Goal: Task Accomplishment & Management: Manage account settings

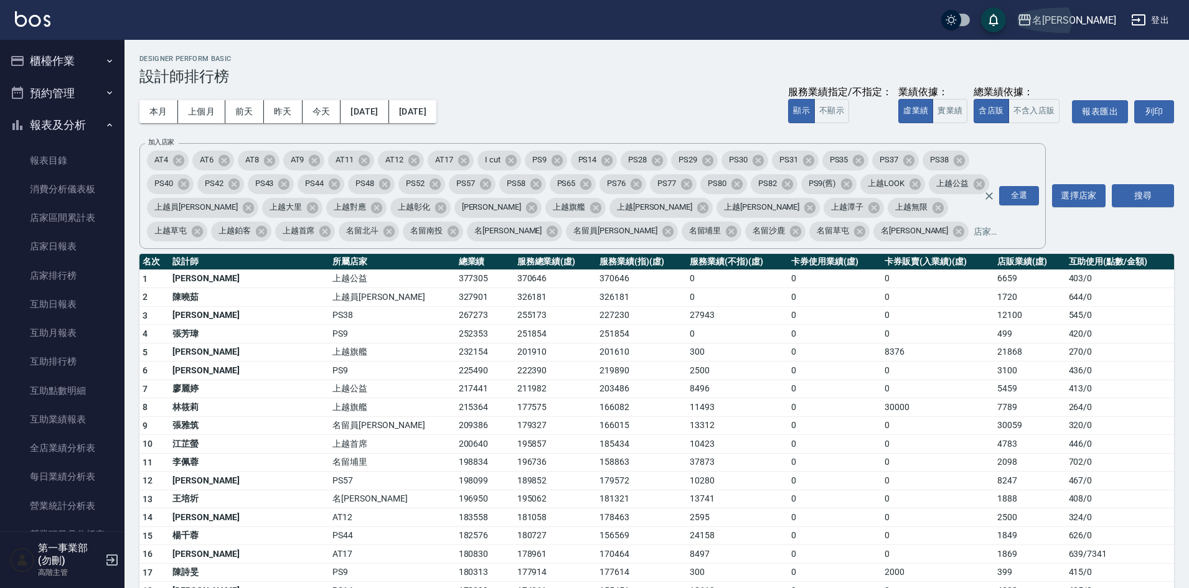
click at [1092, 21] on div "名留霧峰" at bounding box center [1074, 20] width 84 height 16
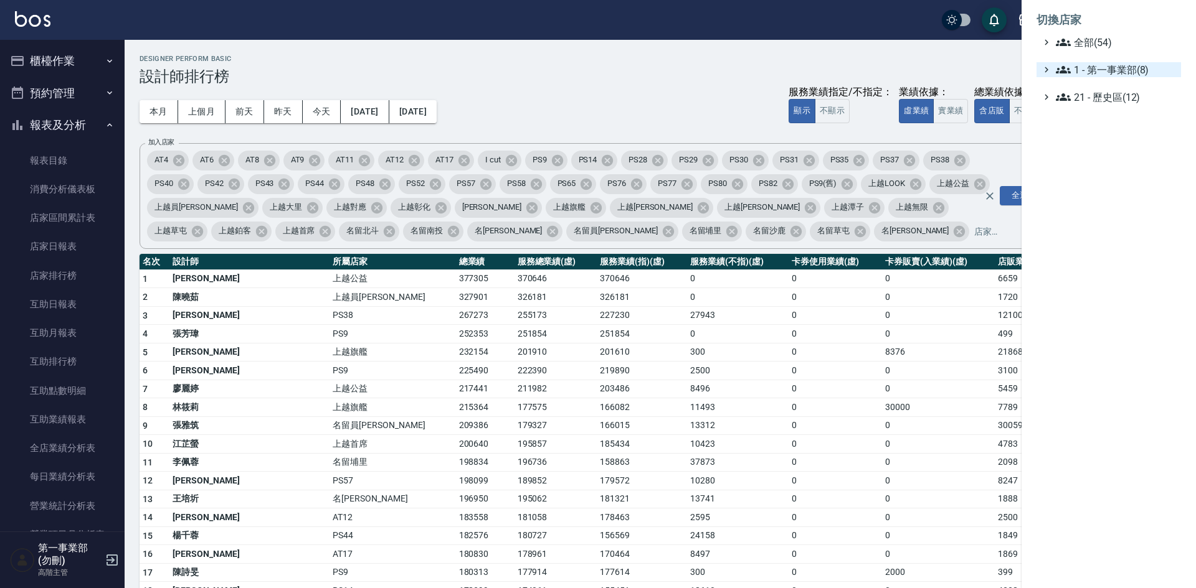
click at [1133, 73] on span "1 - 第一事業部(8)" at bounding box center [1116, 69] width 120 height 15
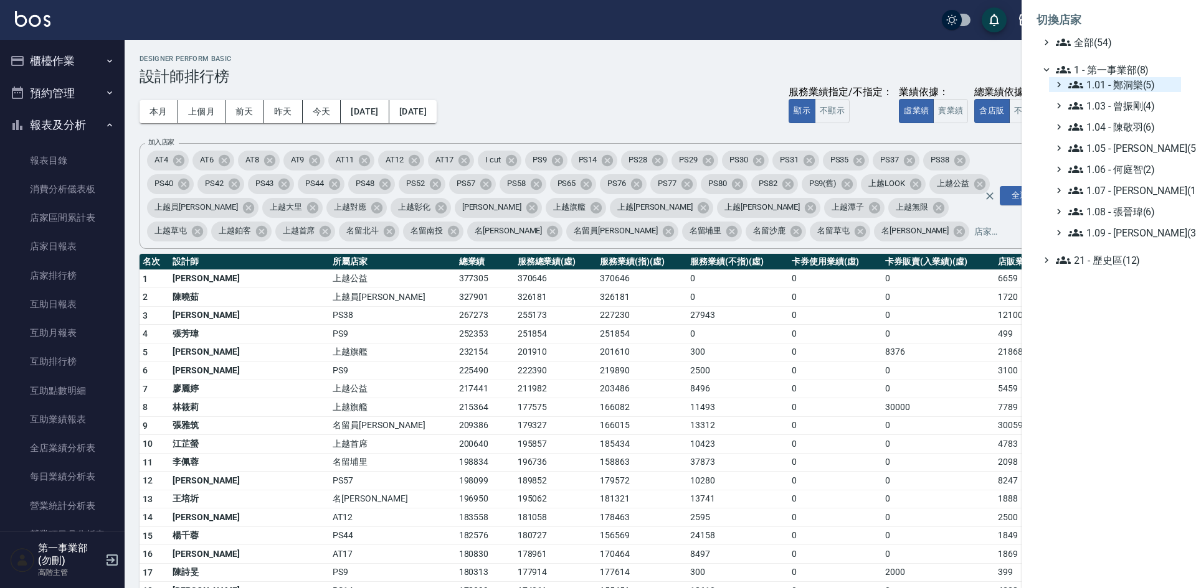
click at [1128, 90] on span "1.01 - 鄭洞樂(5)" at bounding box center [1122, 84] width 108 height 15
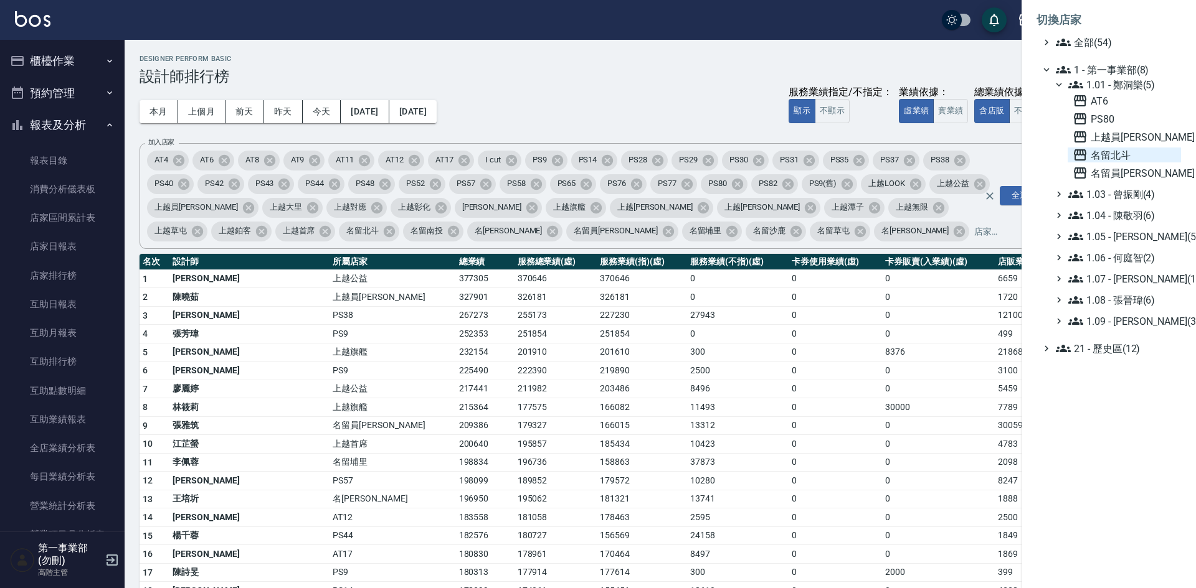
click at [1133, 149] on span "名留北斗" at bounding box center [1123, 155] width 103 height 15
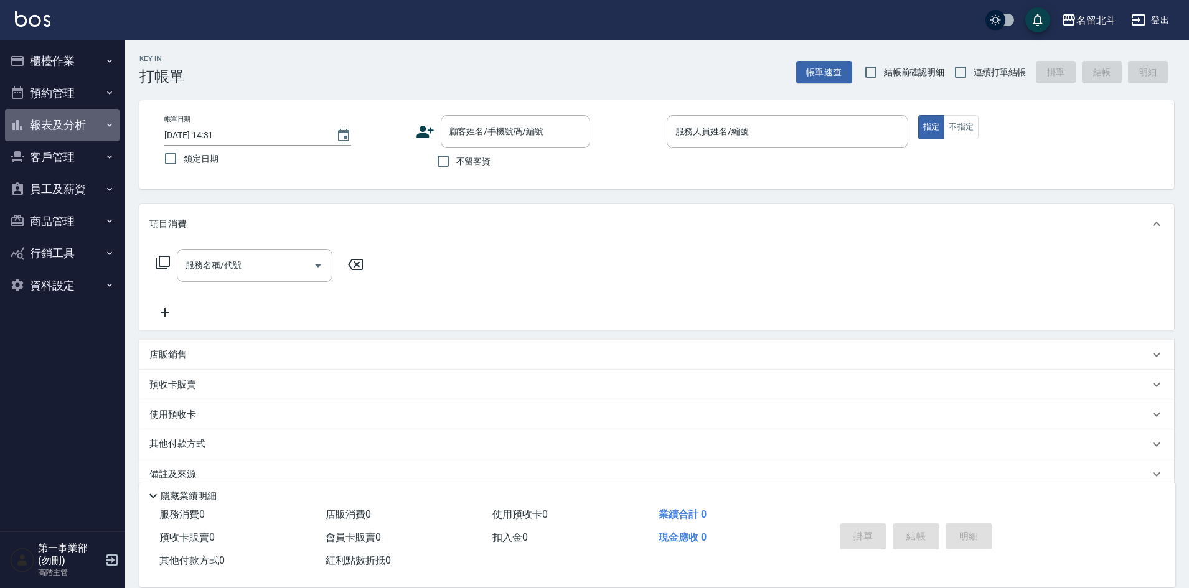
click at [65, 128] on button "報表及分析" at bounding box center [62, 125] width 115 height 32
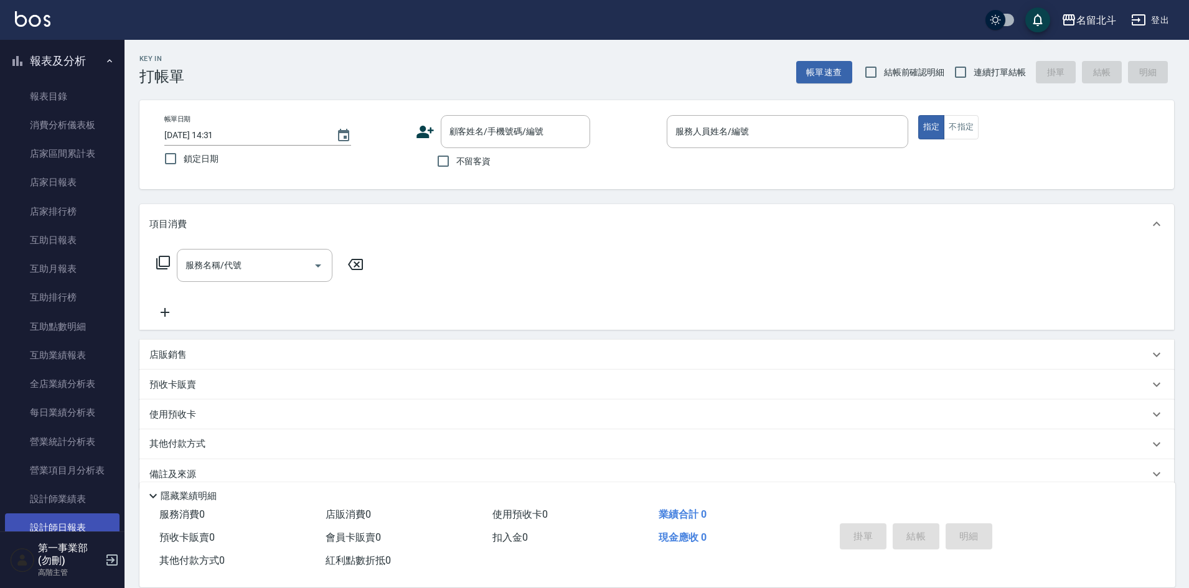
scroll to position [249, 0]
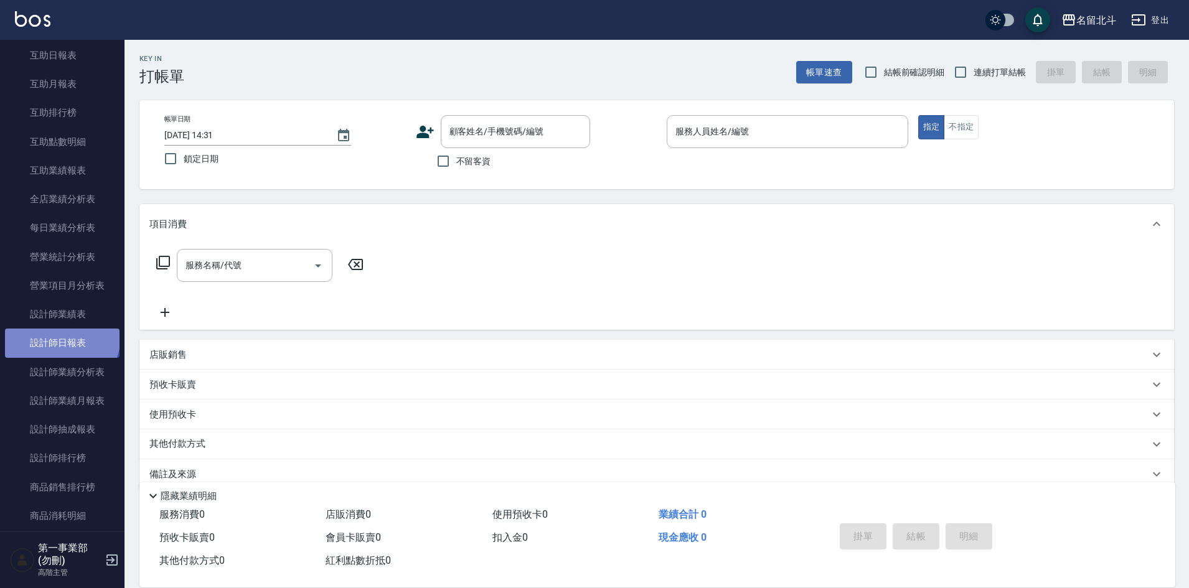
click at [62, 336] on link "設計師日報表" at bounding box center [62, 343] width 115 height 29
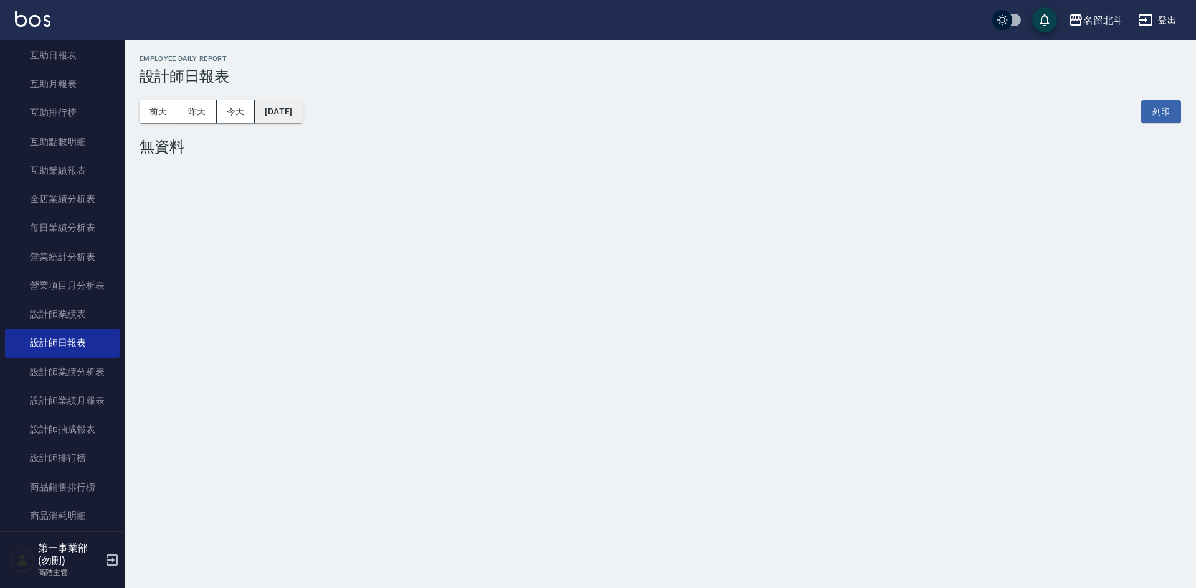
click at [292, 118] on button "[DATE]" at bounding box center [278, 111] width 47 height 23
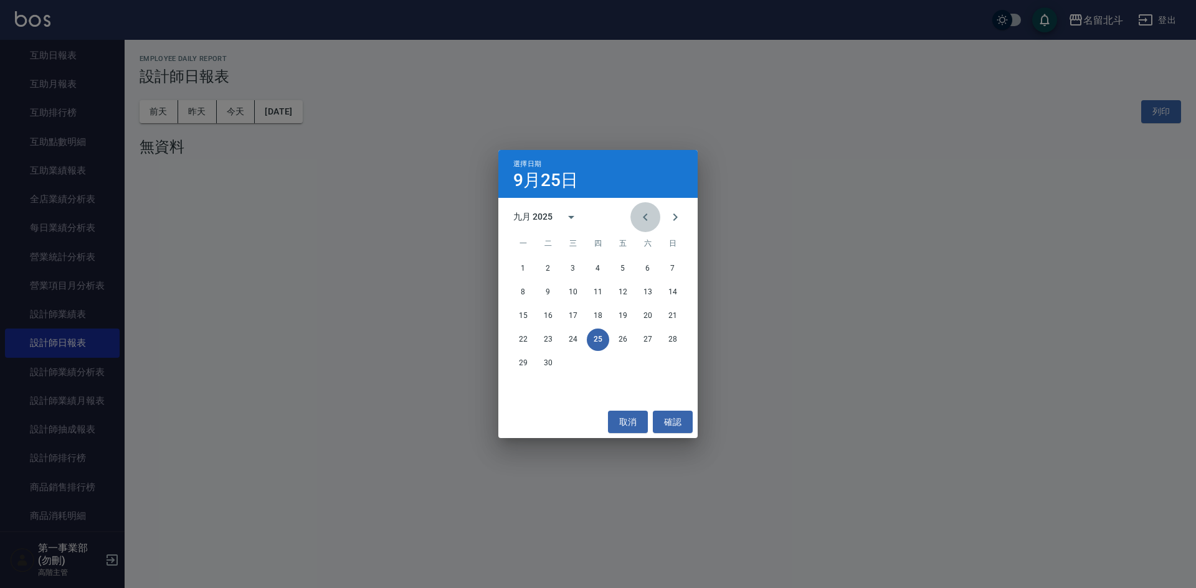
click at [648, 217] on icon "Previous month" at bounding box center [645, 217] width 15 height 15
click at [603, 363] on button "28" at bounding box center [598, 363] width 22 height 22
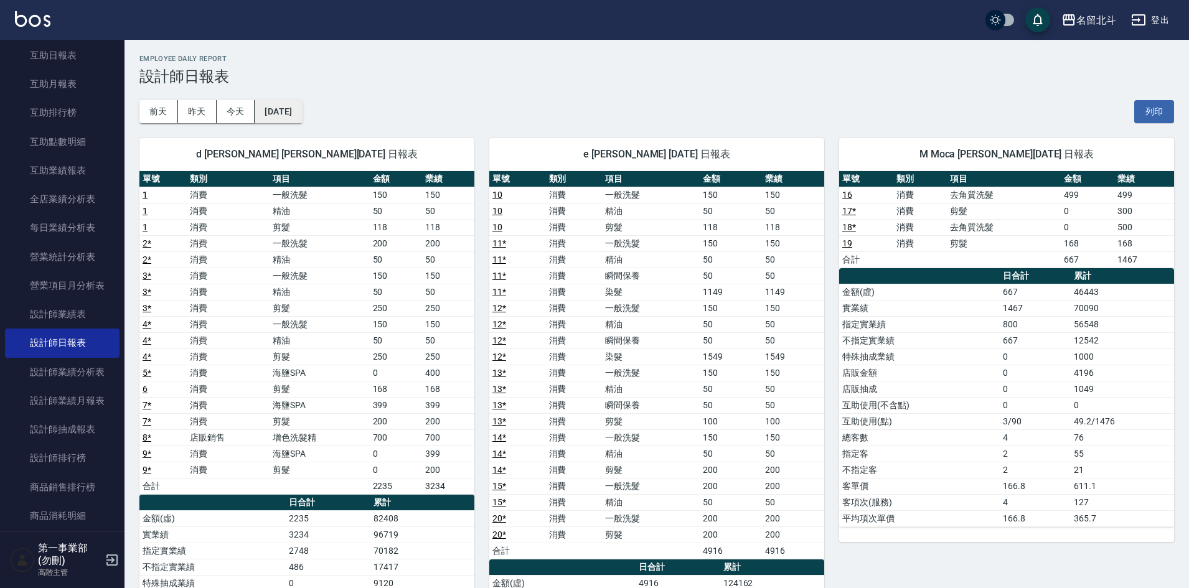
click at [298, 114] on button "[DATE]" at bounding box center [278, 111] width 47 height 23
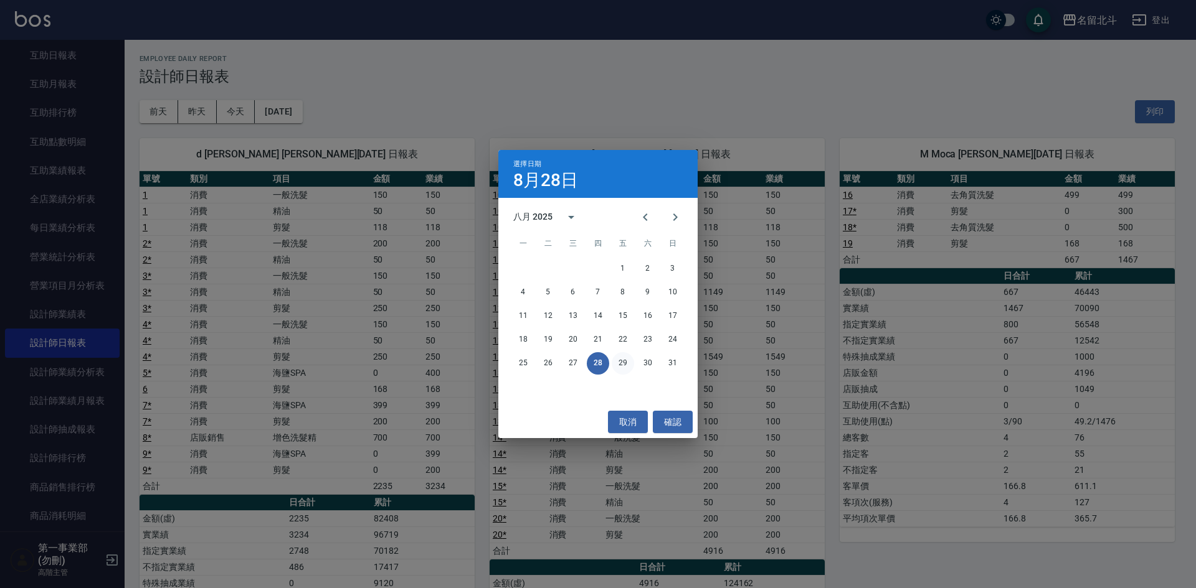
click at [623, 363] on button "29" at bounding box center [623, 363] width 22 height 22
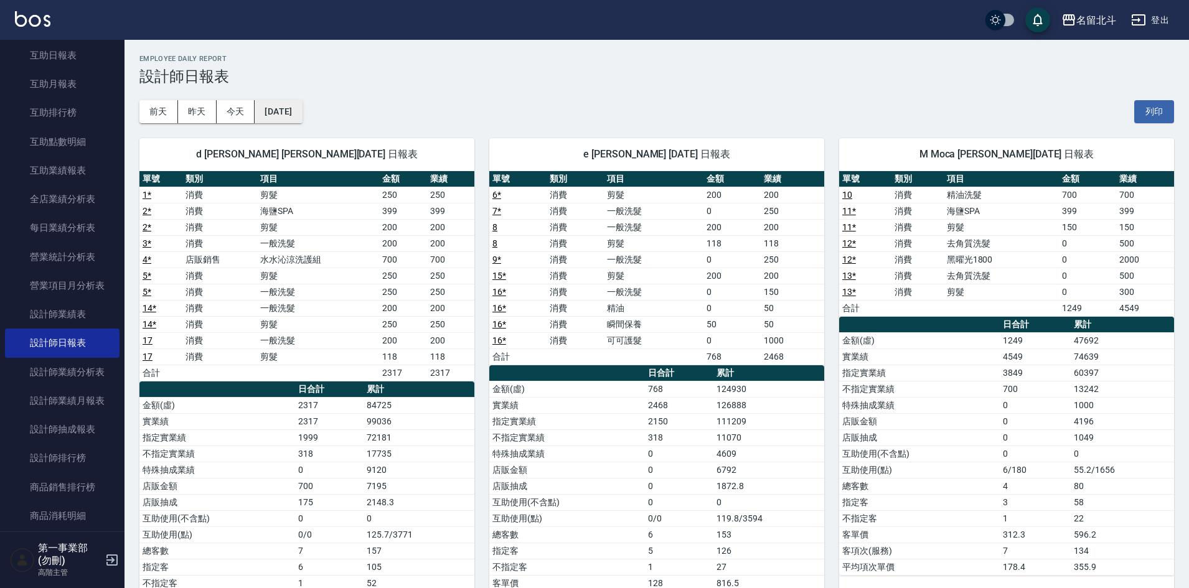
click at [302, 103] on button "[DATE]" at bounding box center [278, 111] width 47 height 23
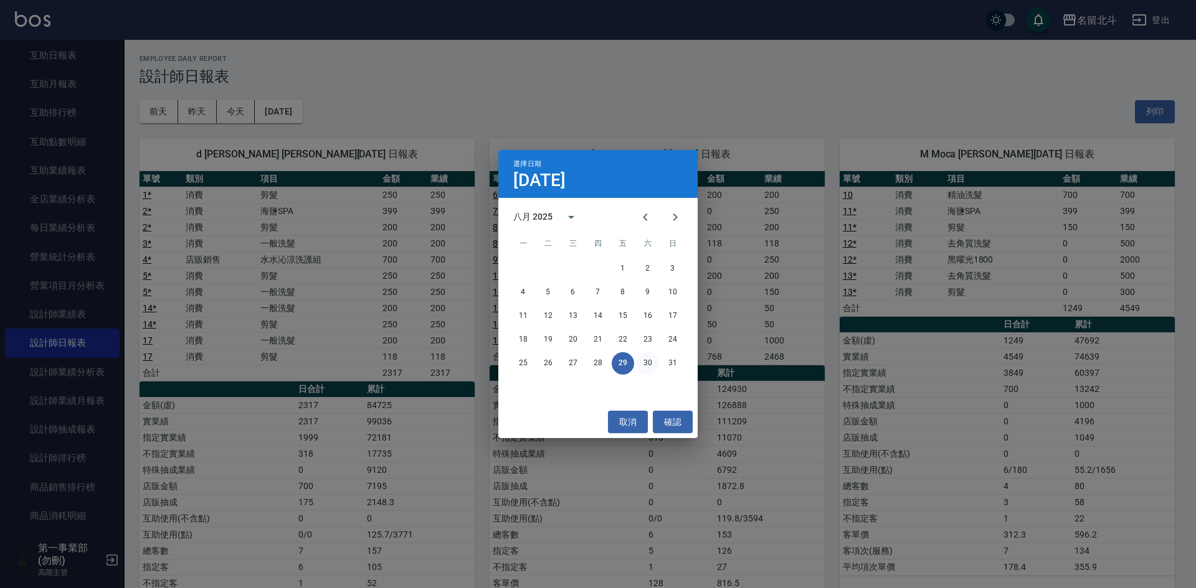
click at [651, 367] on button "30" at bounding box center [647, 363] width 22 height 22
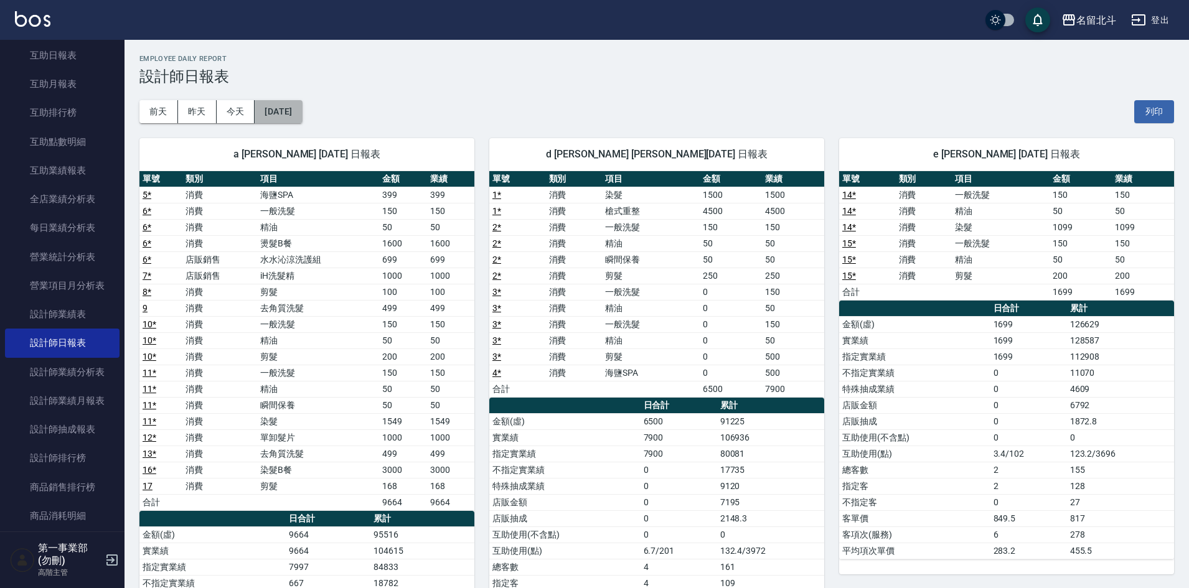
click at [302, 110] on button "[DATE]" at bounding box center [278, 111] width 47 height 23
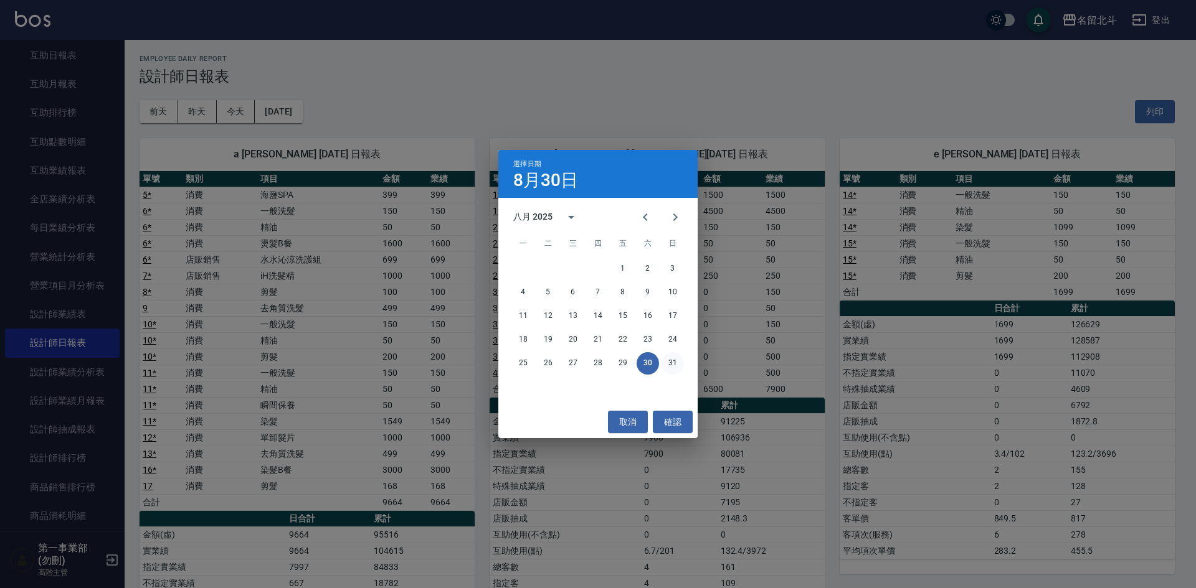
click at [674, 364] on button "31" at bounding box center [672, 363] width 22 height 22
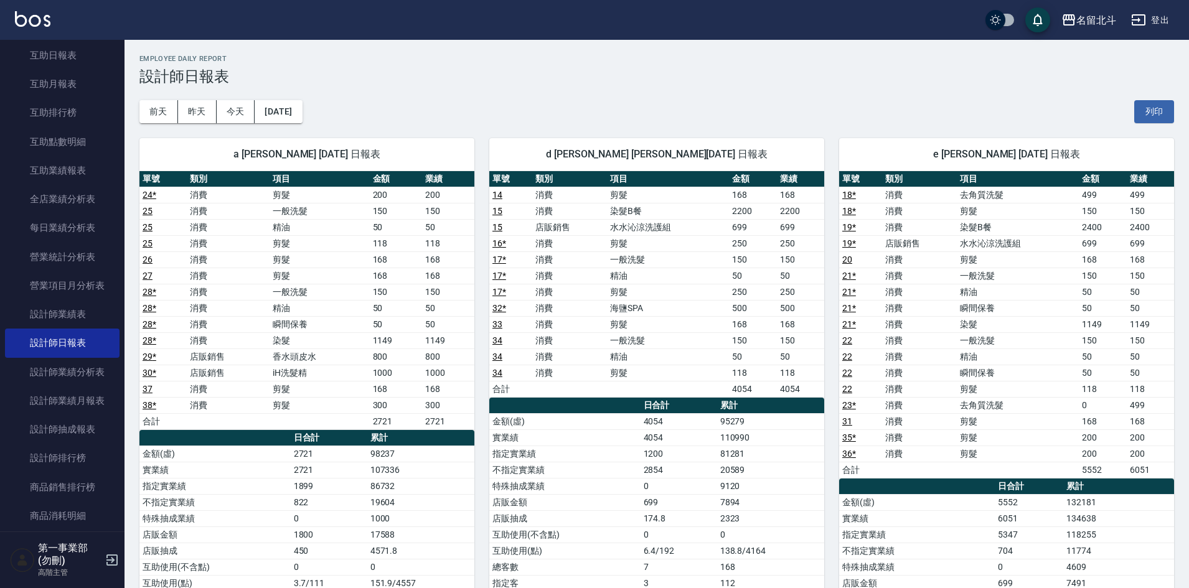
click at [303, 124] on div "a [PERSON_NAME] [DATE] 日報表 單號 類別 項目 金額 業績 24 * 消費 剪髮 200 200 25 消費 一般洗髮 150 150…" at bounding box center [300, 438] width 350 height 630
click at [302, 108] on button "[DATE]" at bounding box center [278, 111] width 47 height 23
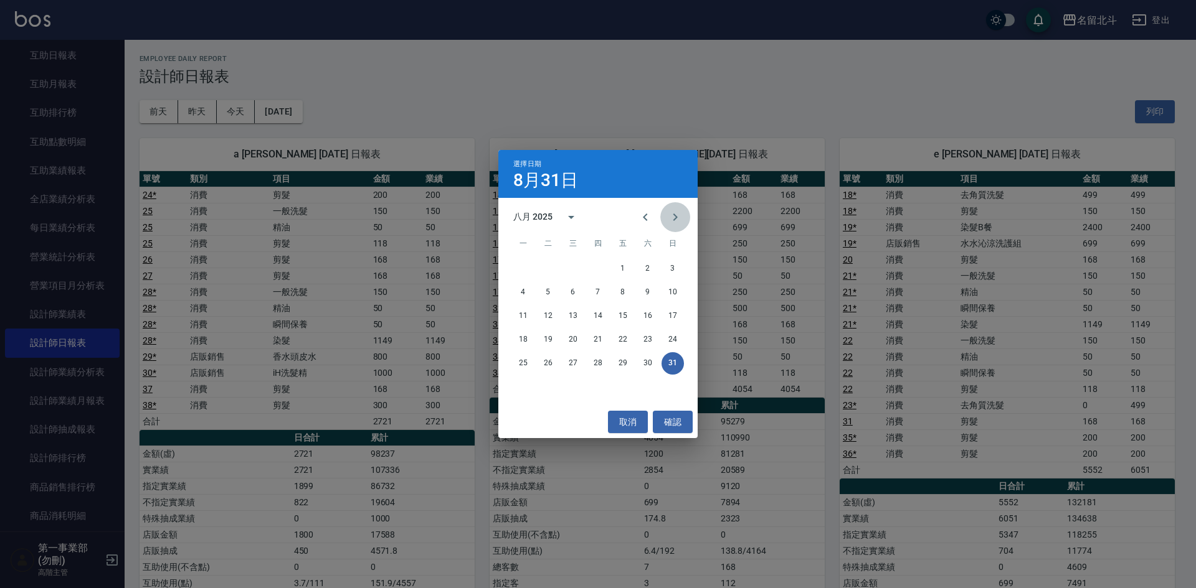
click at [674, 215] on icon "Next month" at bounding box center [675, 217] width 4 height 7
click at [530, 266] on button "1" at bounding box center [523, 269] width 22 height 22
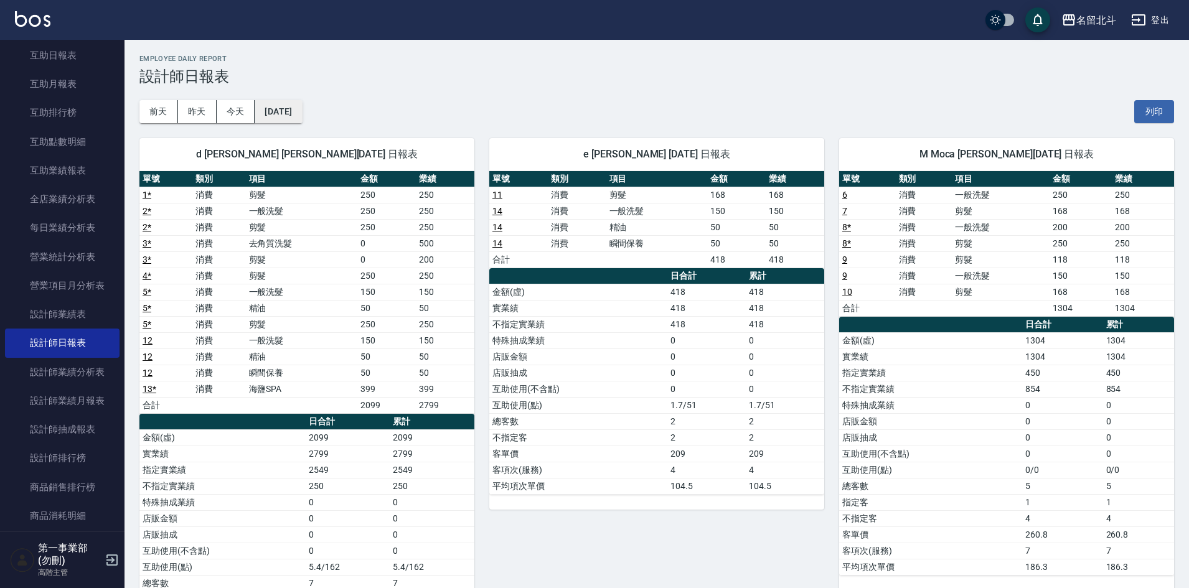
click at [268, 100] on button "[DATE]" at bounding box center [278, 111] width 47 height 23
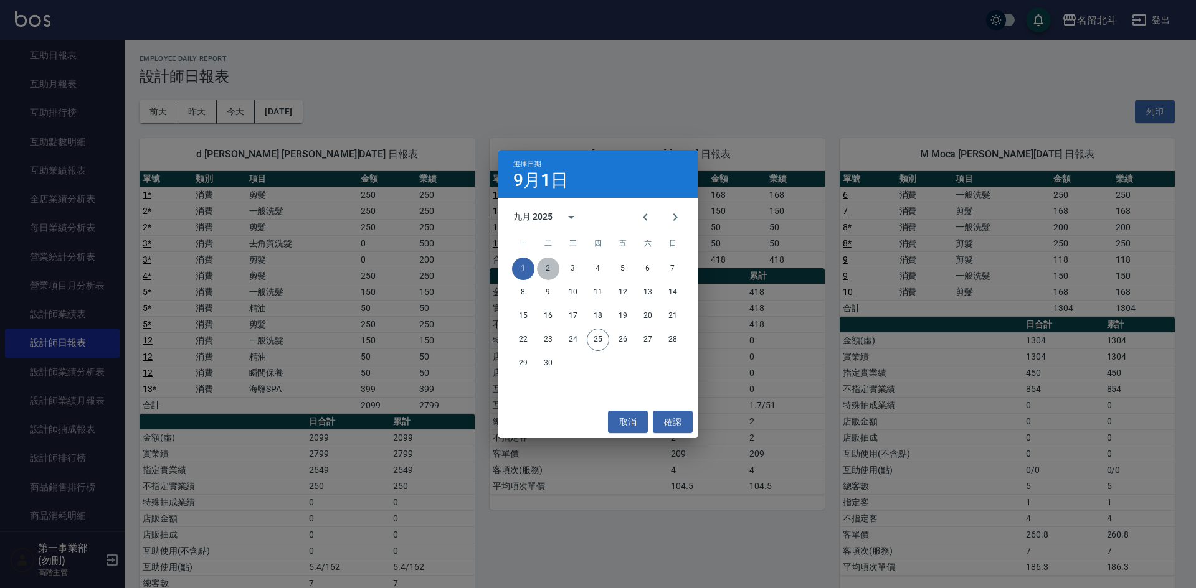
click at [553, 278] on button "2" at bounding box center [548, 269] width 22 height 22
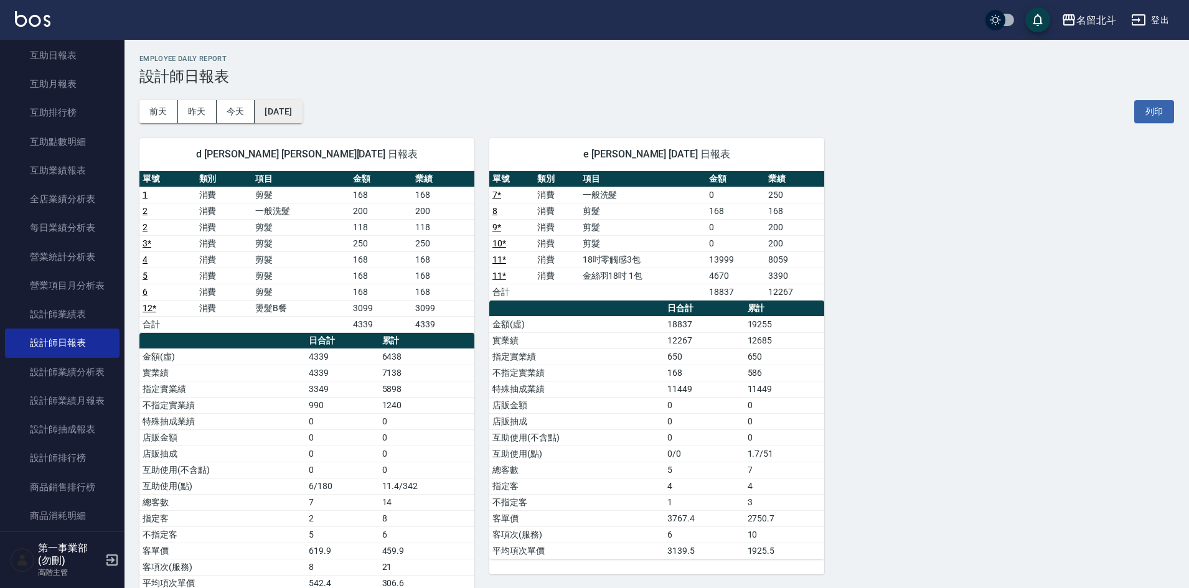
click at [298, 109] on button "[DATE]" at bounding box center [278, 111] width 47 height 23
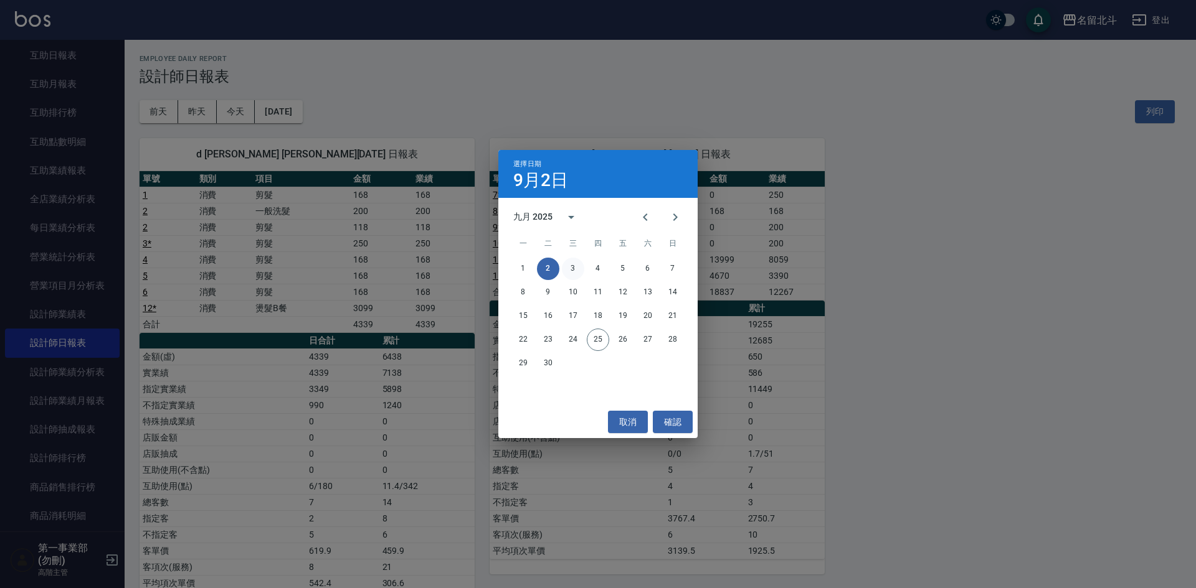
click at [577, 270] on button "3" at bounding box center [573, 269] width 22 height 22
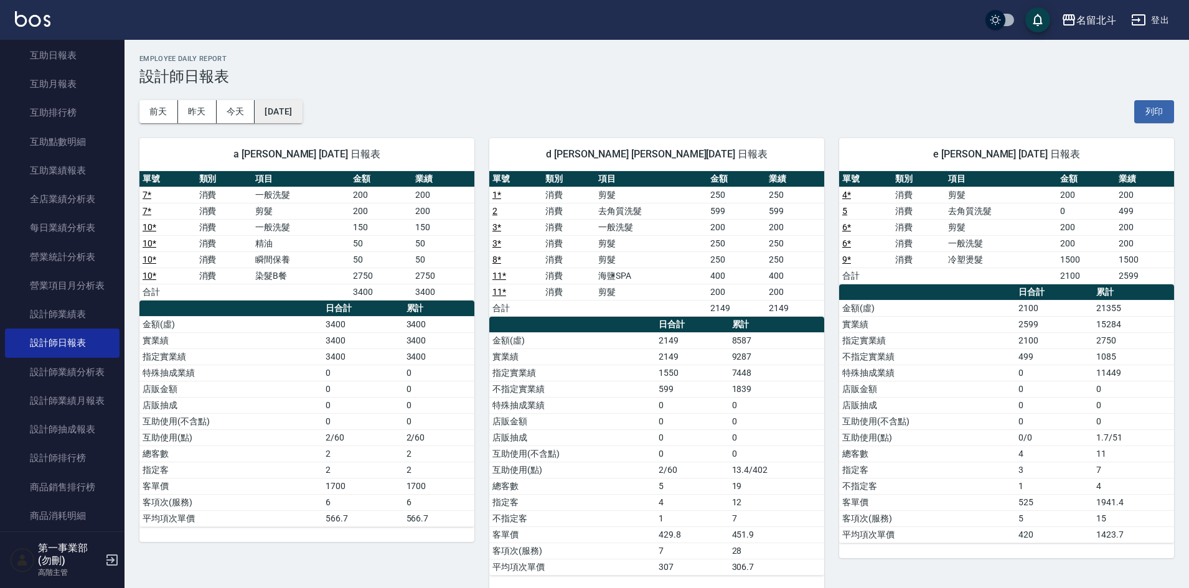
click at [302, 118] on button "[DATE]" at bounding box center [278, 111] width 47 height 23
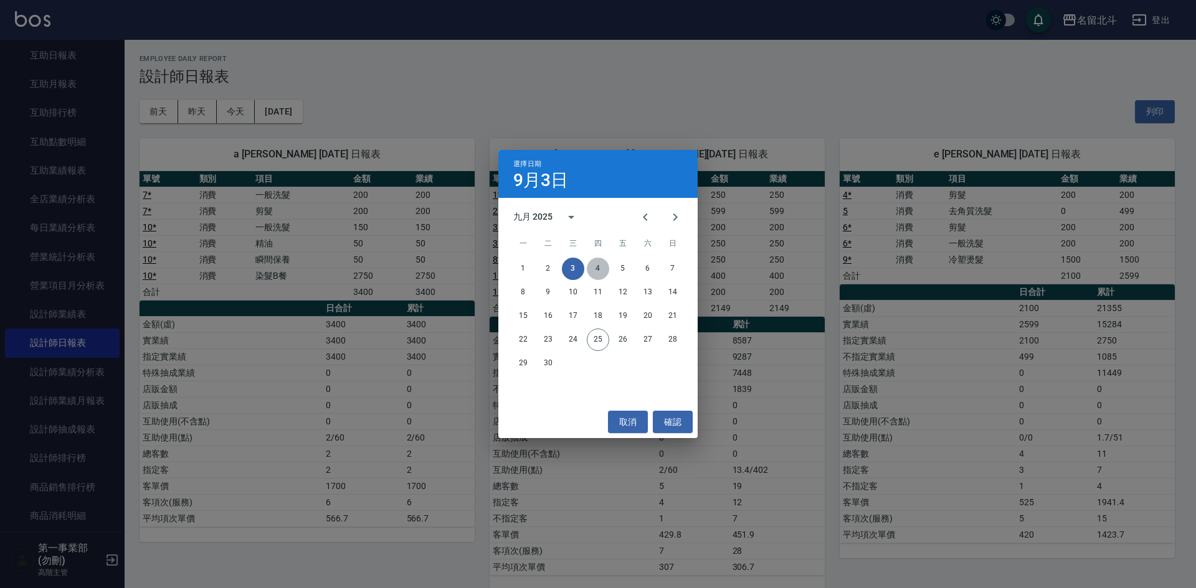
click at [599, 265] on button "4" at bounding box center [598, 269] width 22 height 22
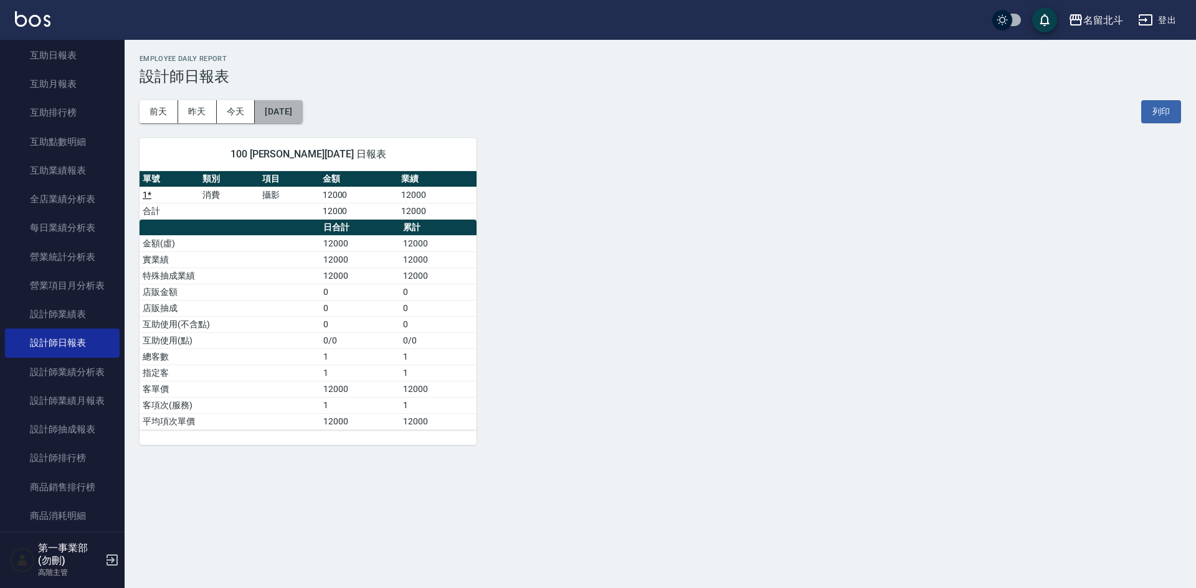
click at [302, 115] on button "[DATE]" at bounding box center [278, 111] width 47 height 23
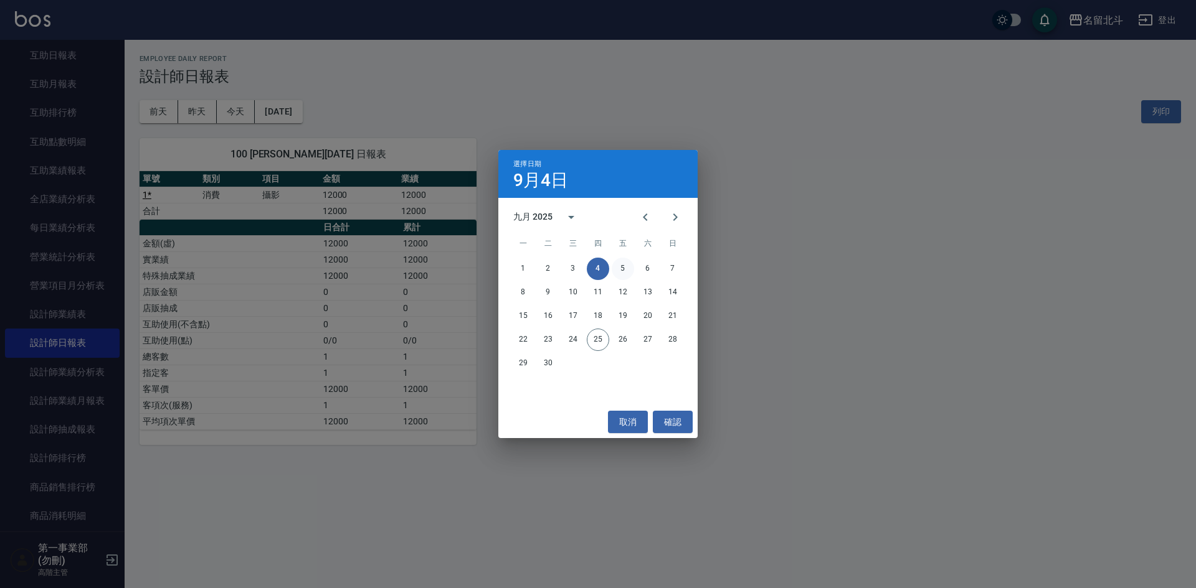
click at [620, 269] on button "5" at bounding box center [623, 269] width 22 height 22
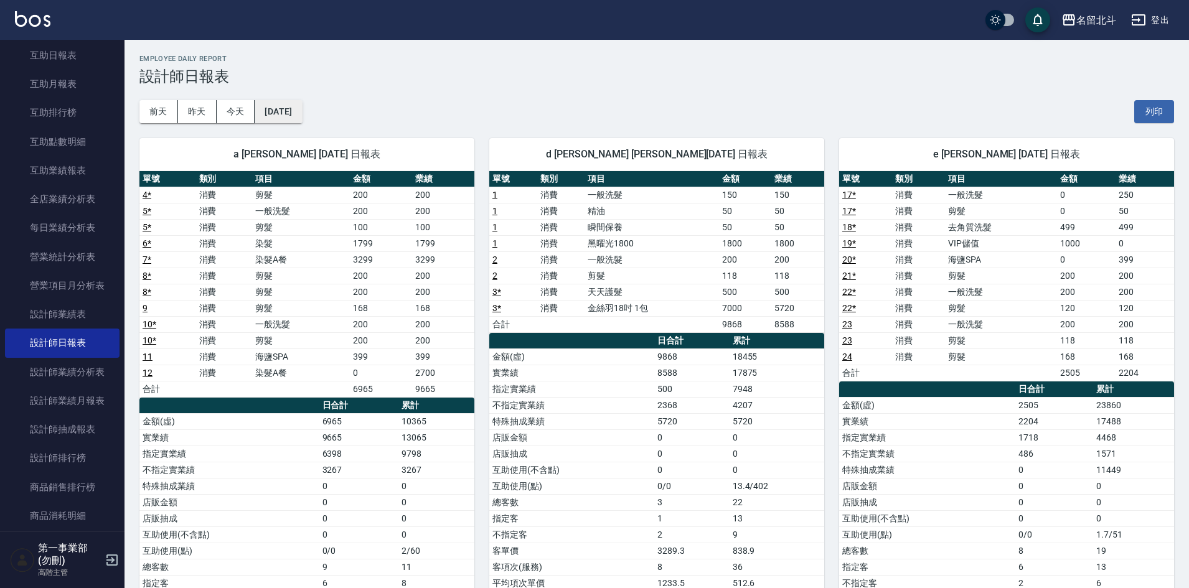
click at [302, 110] on button "[DATE]" at bounding box center [278, 111] width 47 height 23
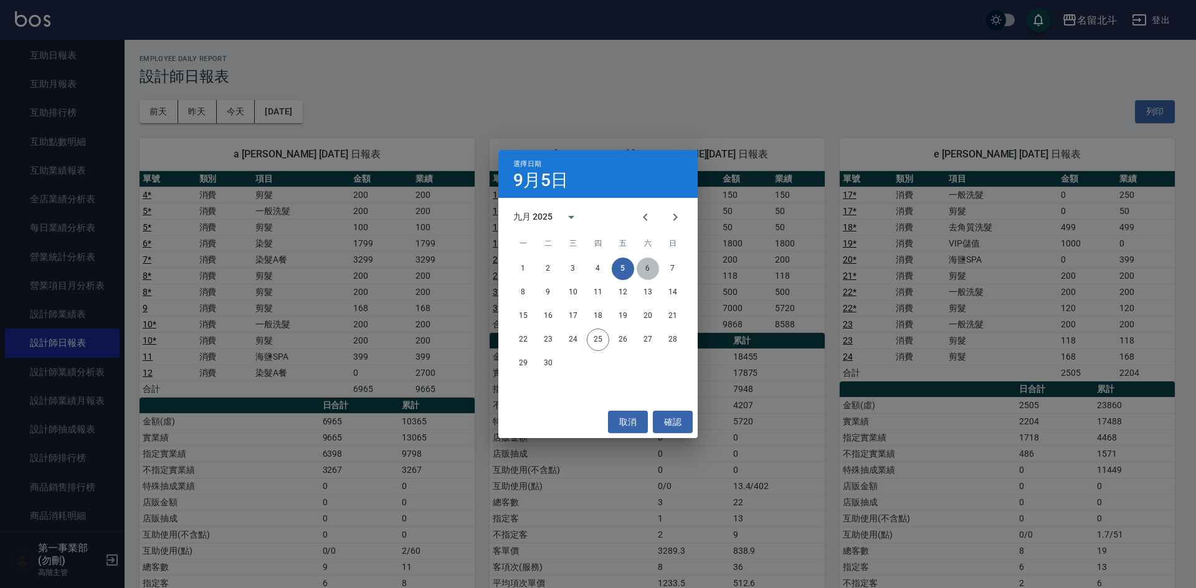
click at [652, 267] on button "6" at bounding box center [647, 269] width 22 height 22
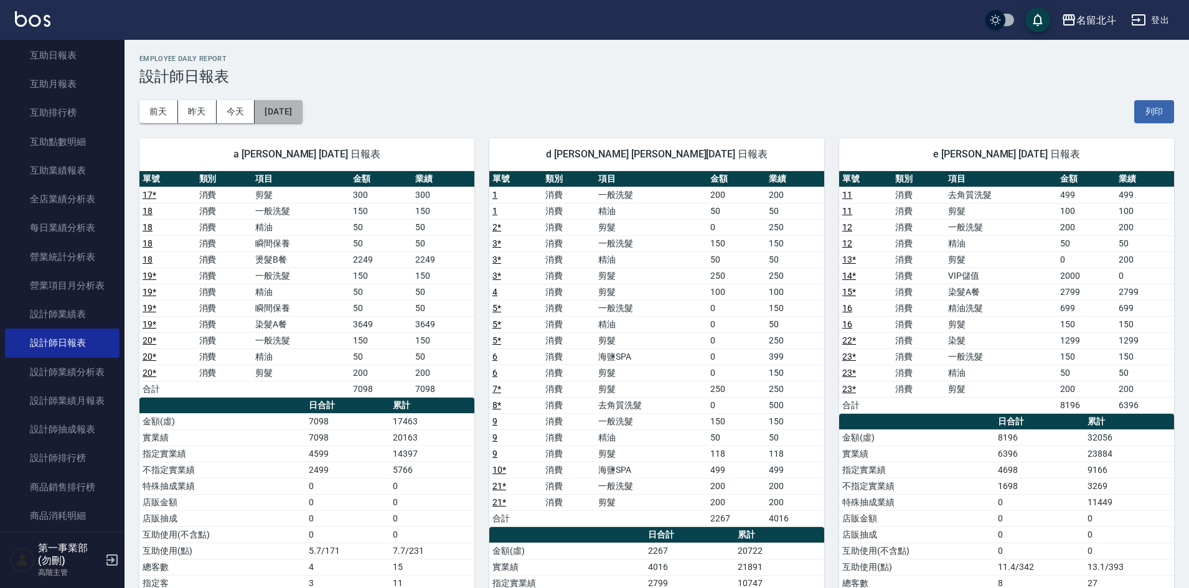
click at [302, 116] on button "[DATE]" at bounding box center [278, 111] width 47 height 23
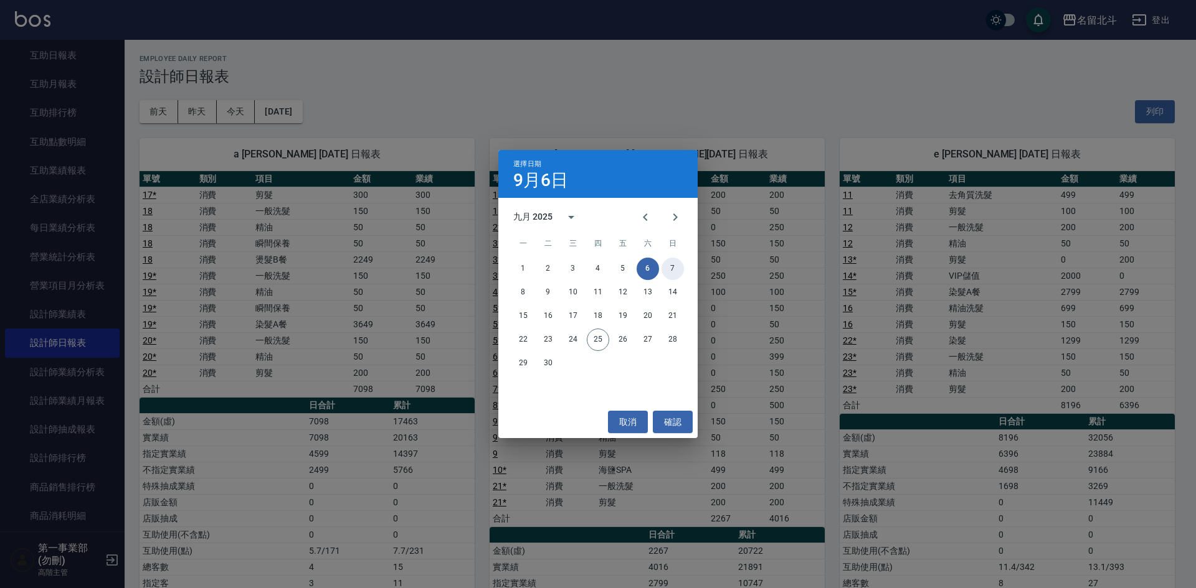
click at [674, 275] on button "7" at bounding box center [672, 269] width 22 height 22
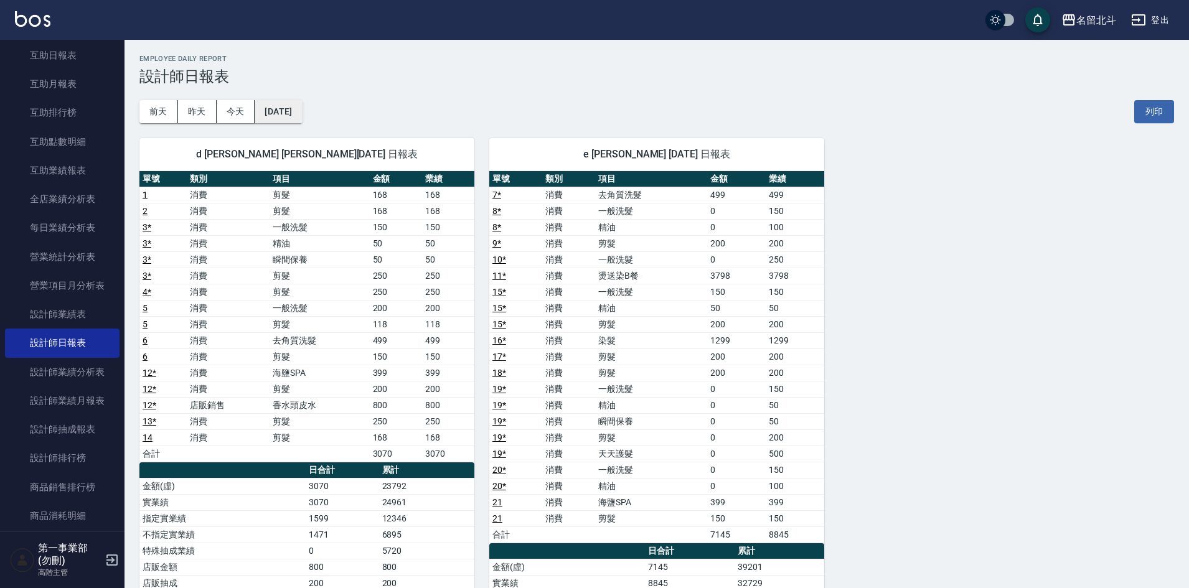
click at [302, 117] on button "[DATE]" at bounding box center [278, 111] width 47 height 23
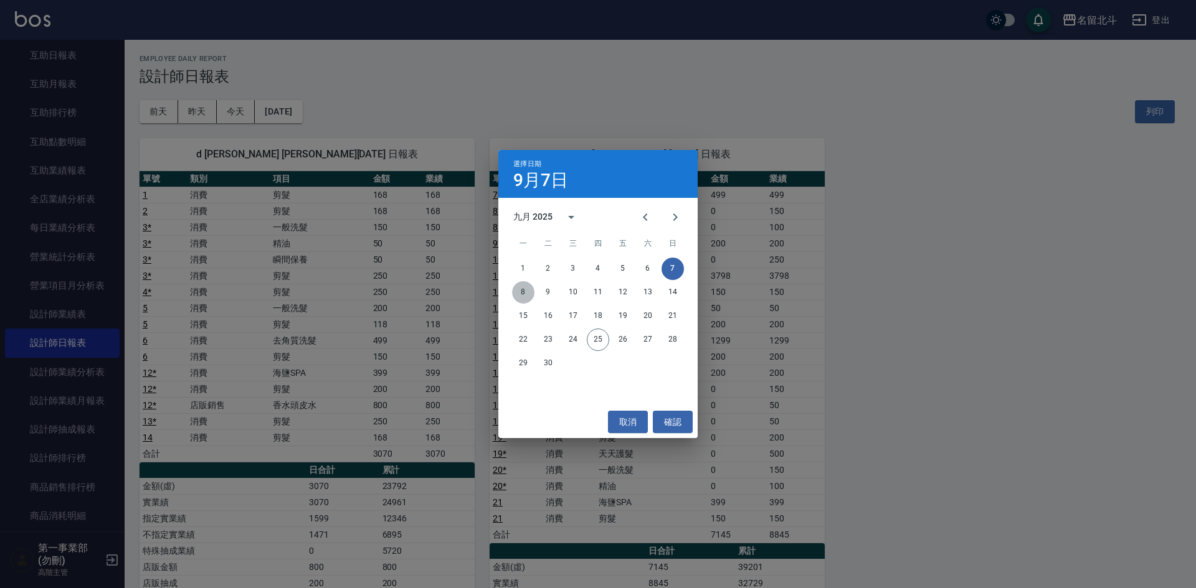
click at [526, 298] on button "8" at bounding box center [523, 292] width 22 height 22
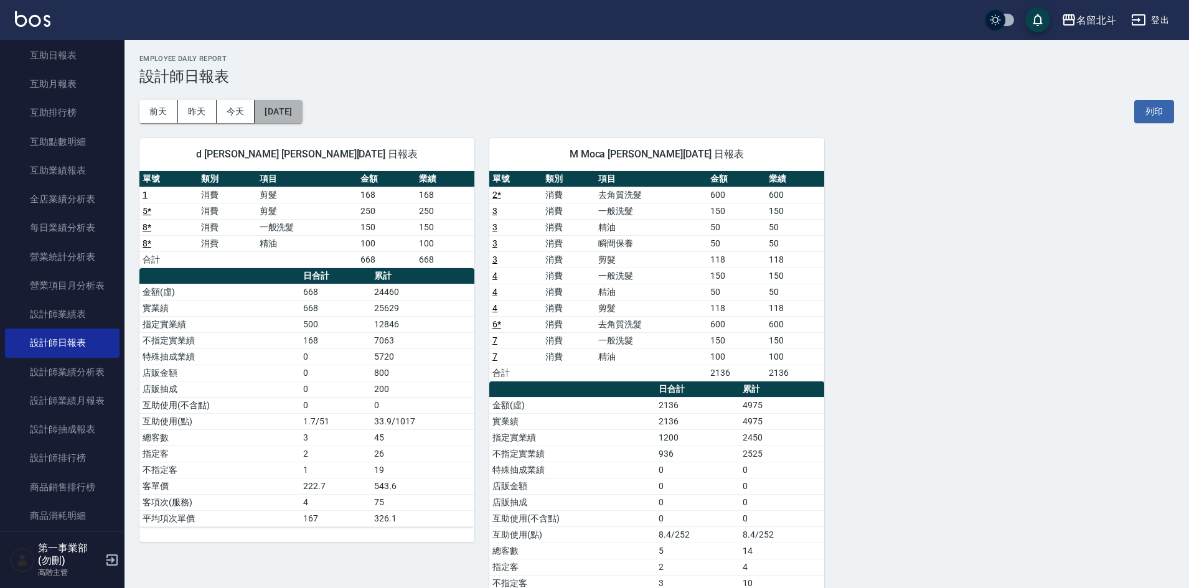
click at [302, 113] on button "[DATE]" at bounding box center [278, 111] width 47 height 23
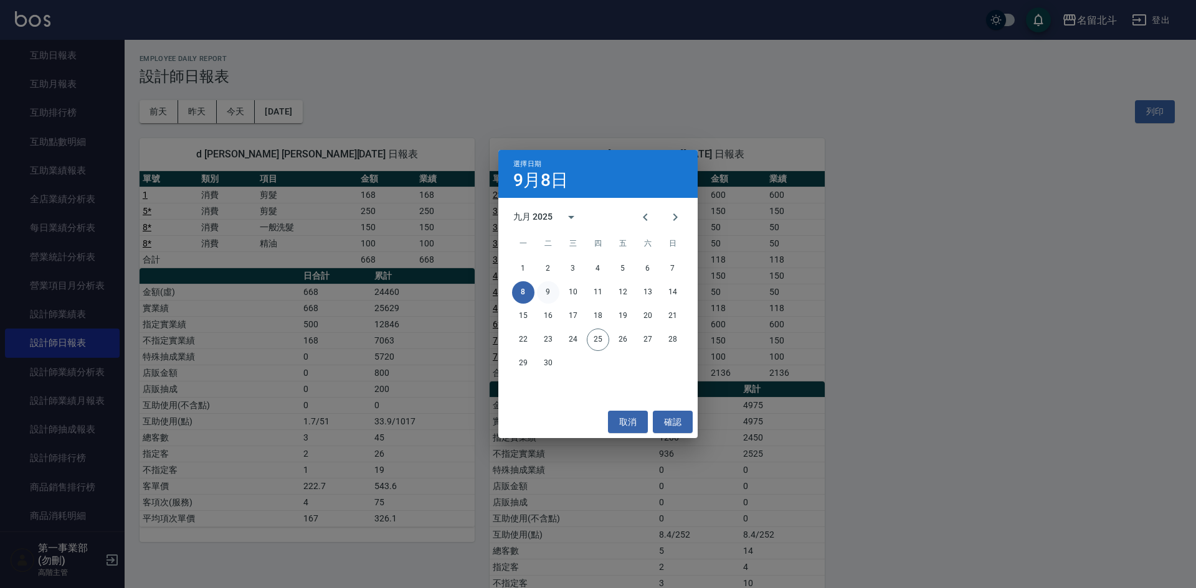
click at [557, 292] on button "9" at bounding box center [548, 292] width 22 height 22
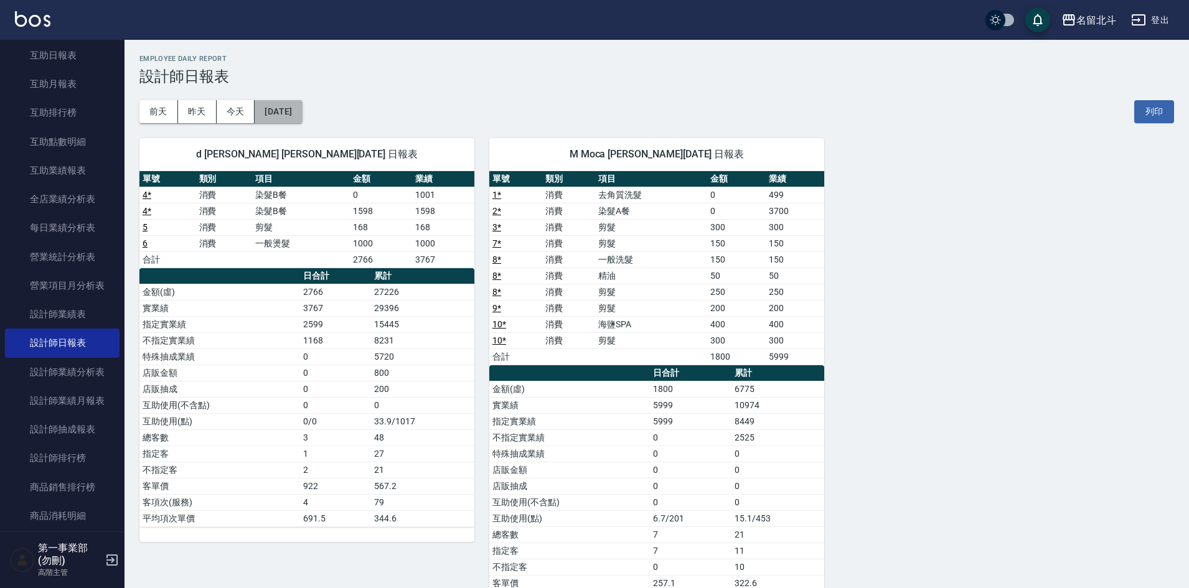
click at [288, 110] on button "[DATE]" at bounding box center [278, 111] width 47 height 23
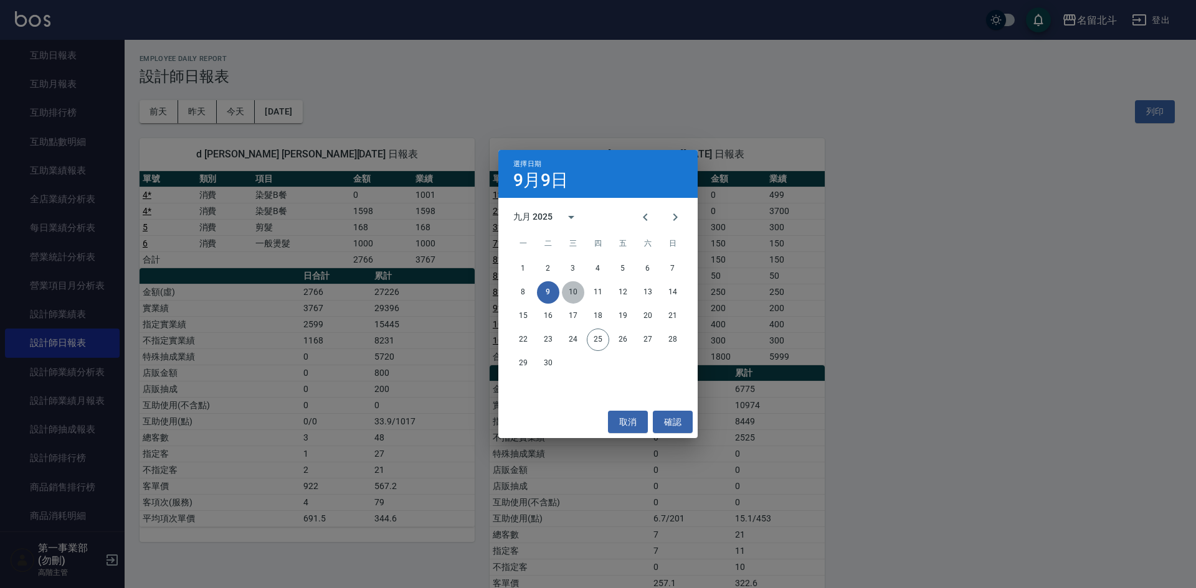
click at [575, 293] on button "10" at bounding box center [573, 292] width 22 height 22
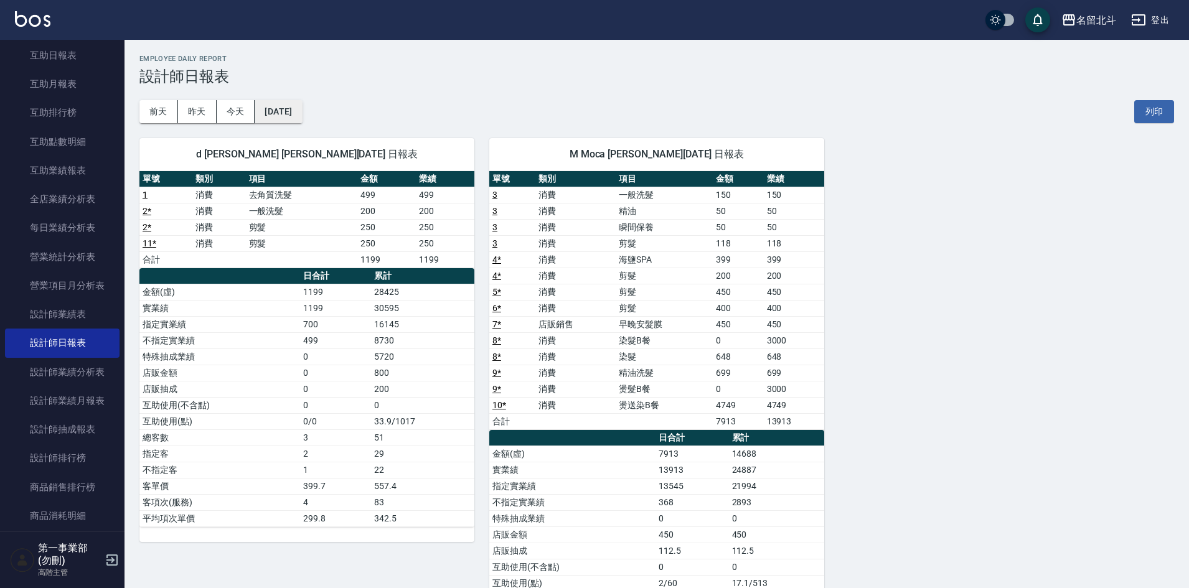
click at [302, 110] on button "[DATE]" at bounding box center [278, 111] width 47 height 23
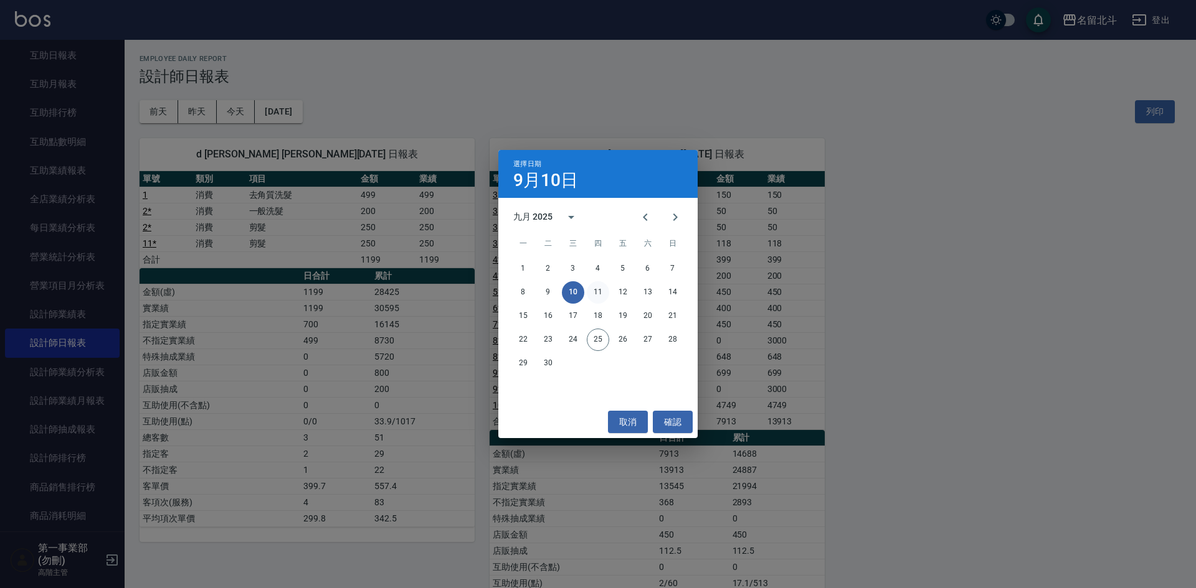
click at [598, 293] on button "11" at bounding box center [598, 292] width 22 height 22
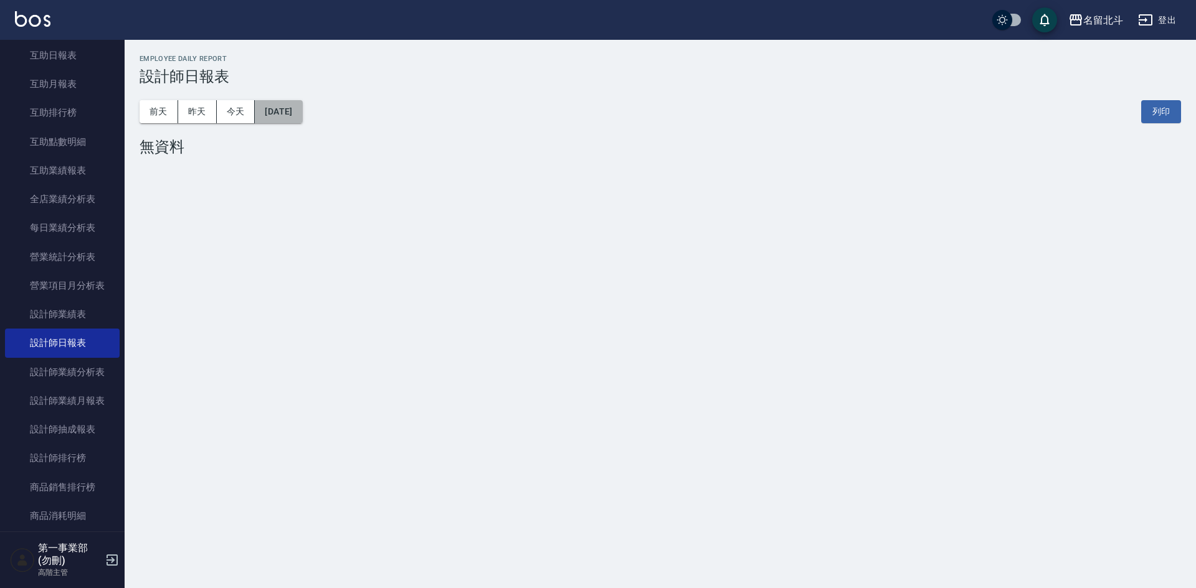
click at [298, 120] on button "[DATE]" at bounding box center [278, 111] width 47 height 23
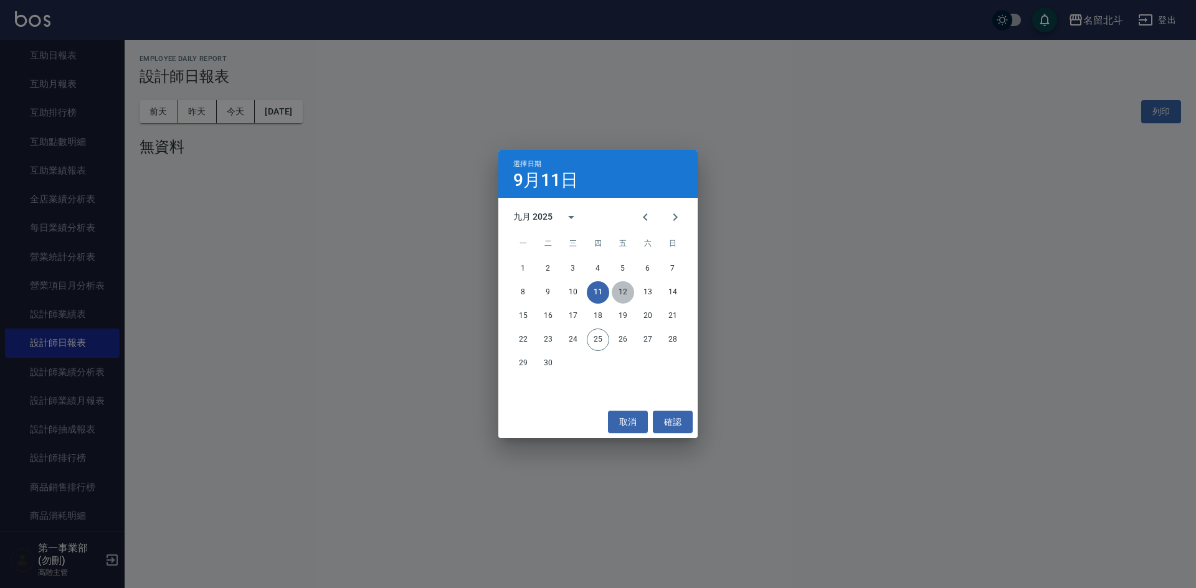
click at [626, 293] on button "12" at bounding box center [623, 292] width 22 height 22
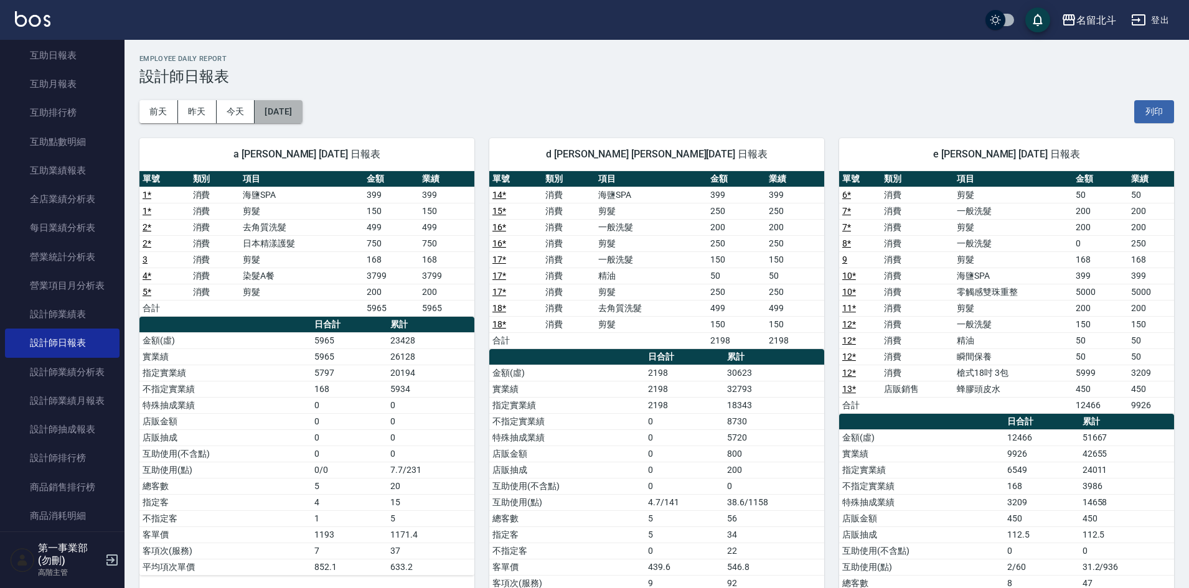
click at [302, 122] on button "[DATE]" at bounding box center [278, 111] width 47 height 23
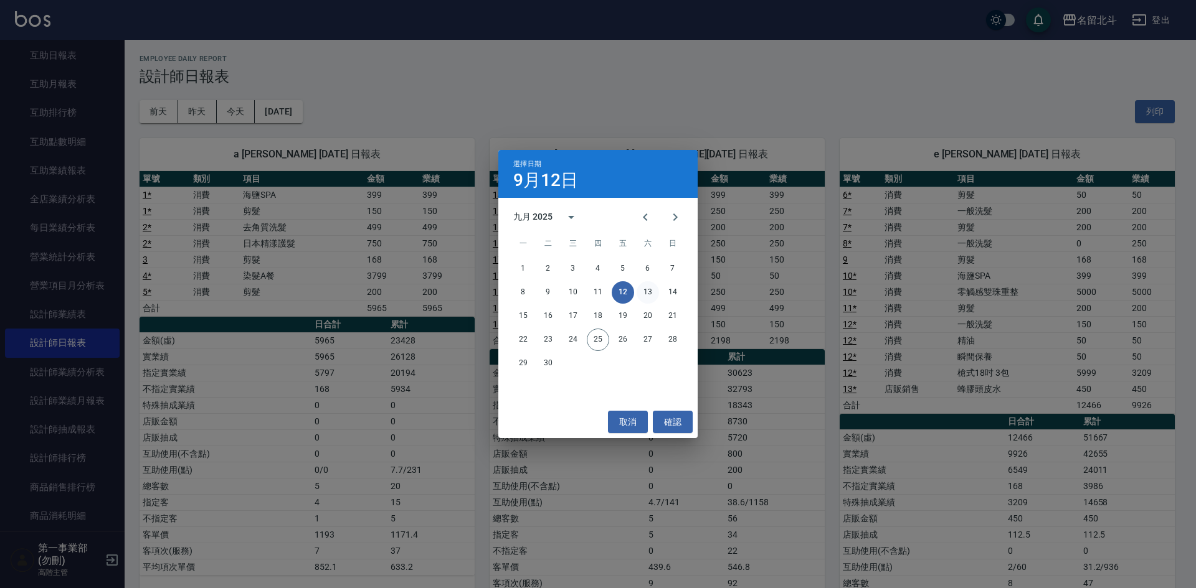
click at [651, 285] on button "13" at bounding box center [647, 292] width 22 height 22
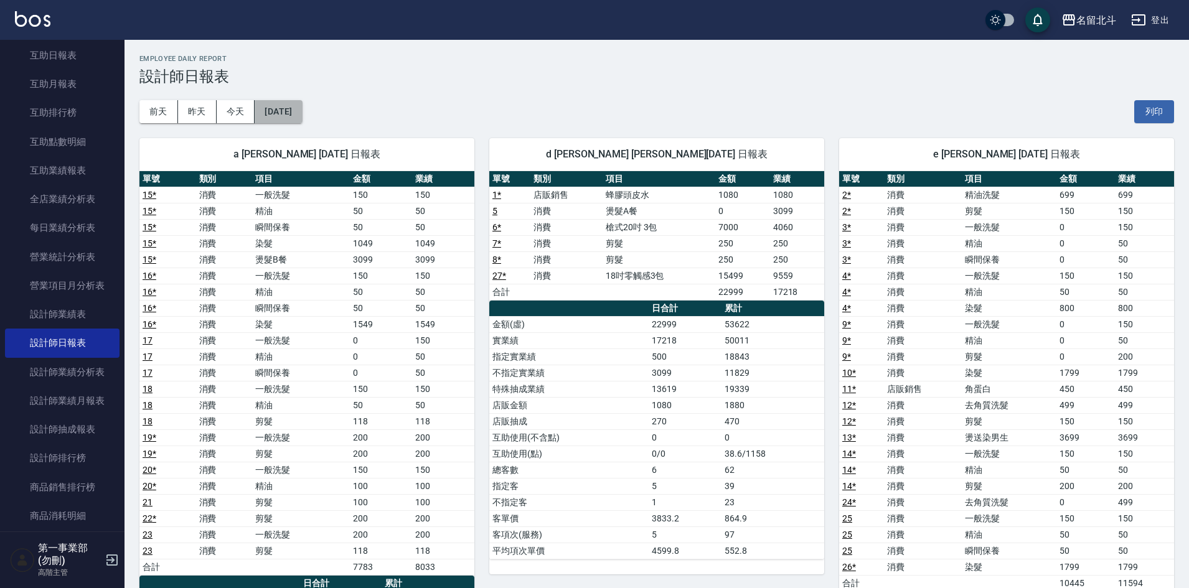
click at [288, 117] on button "[DATE]" at bounding box center [278, 111] width 47 height 23
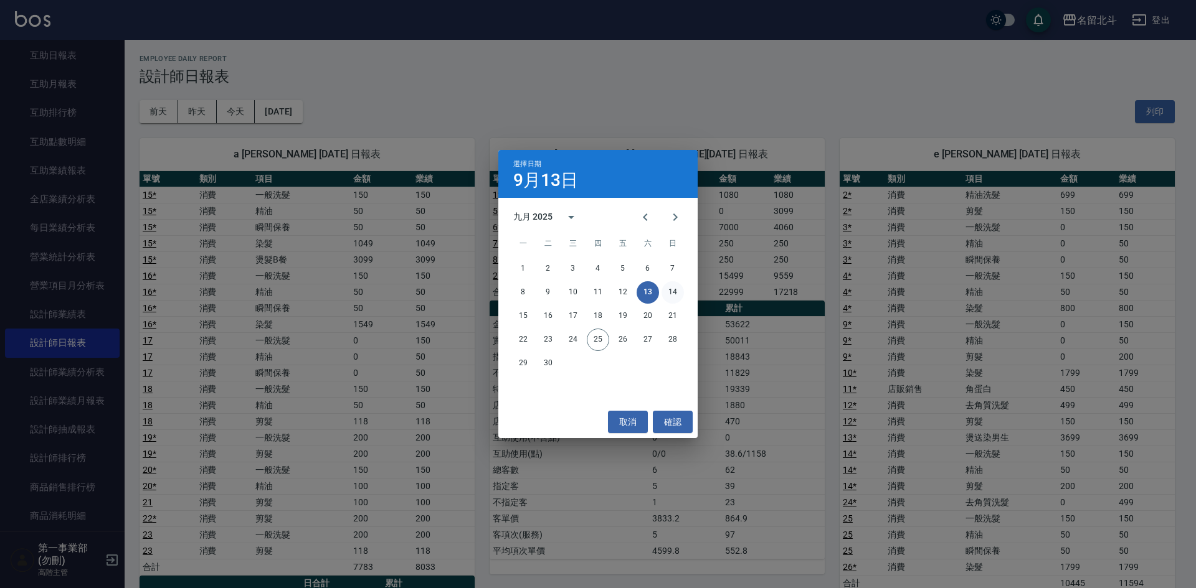
click at [668, 291] on button "14" at bounding box center [672, 292] width 22 height 22
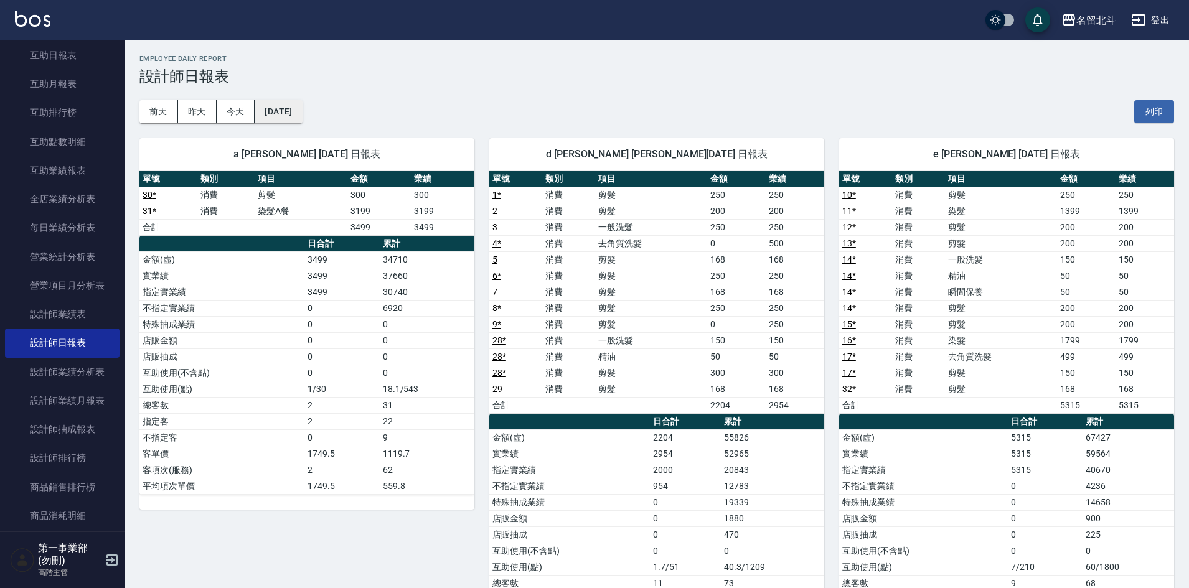
click at [296, 108] on button "[DATE]" at bounding box center [278, 111] width 47 height 23
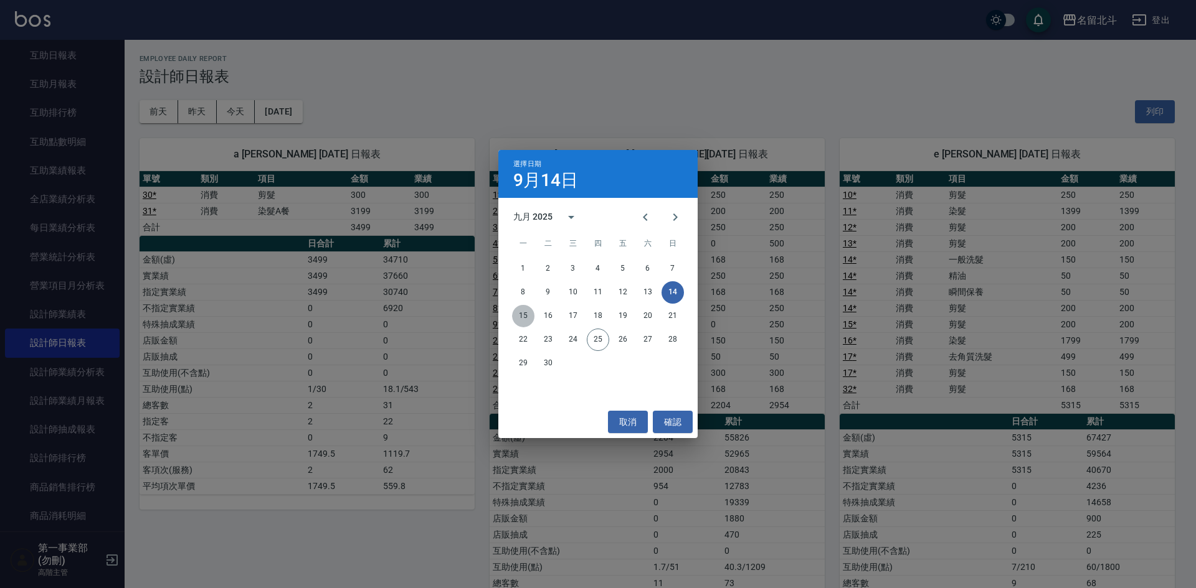
click at [520, 314] on button "15" at bounding box center [523, 316] width 22 height 22
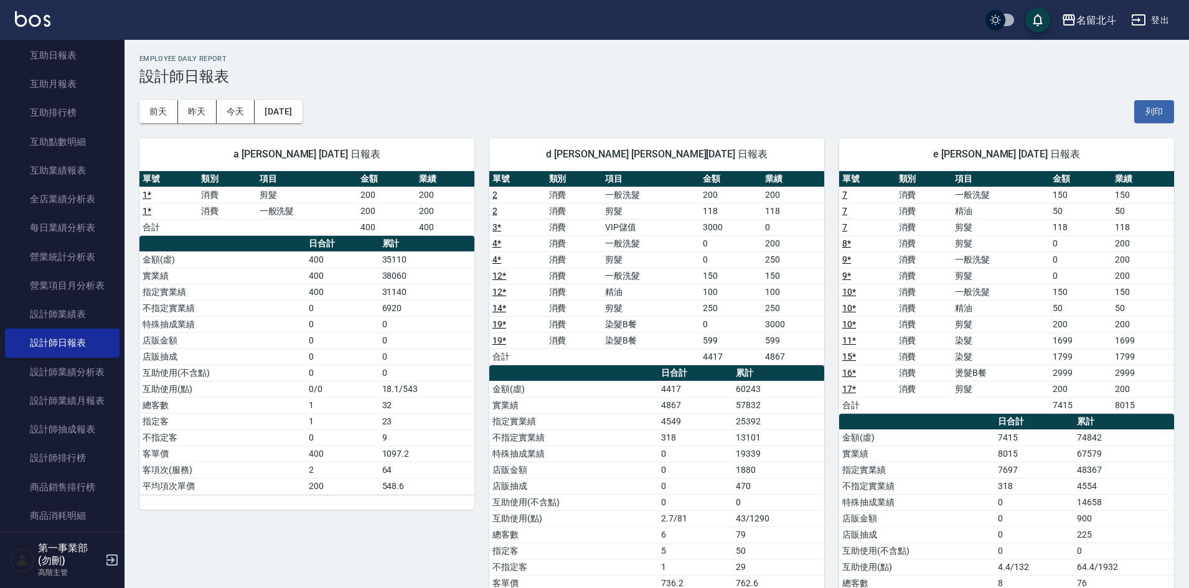
click at [304, 126] on div "a [PERSON_NAME] [DATE] 日報表 單號 類別 項目 金額 業績 1 * 消費 剪髮 200 200 1 * 消費 一般洗髮 200 200…" at bounding box center [300, 405] width 350 height 565
click at [302, 117] on button "[DATE]" at bounding box center [278, 111] width 47 height 23
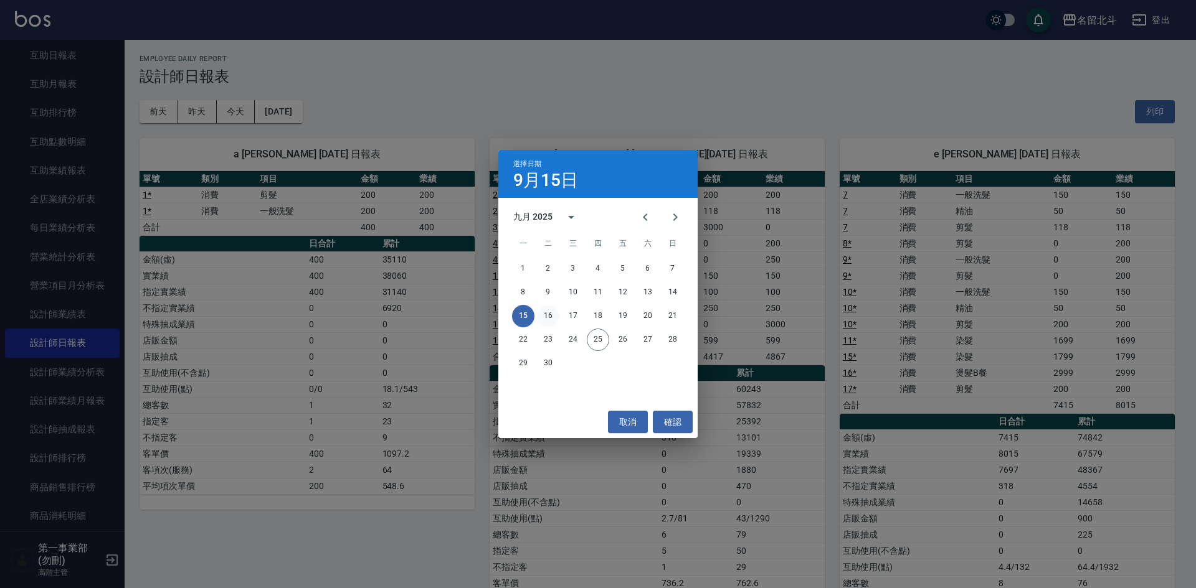
click at [555, 318] on button "16" at bounding box center [548, 316] width 22 height 22
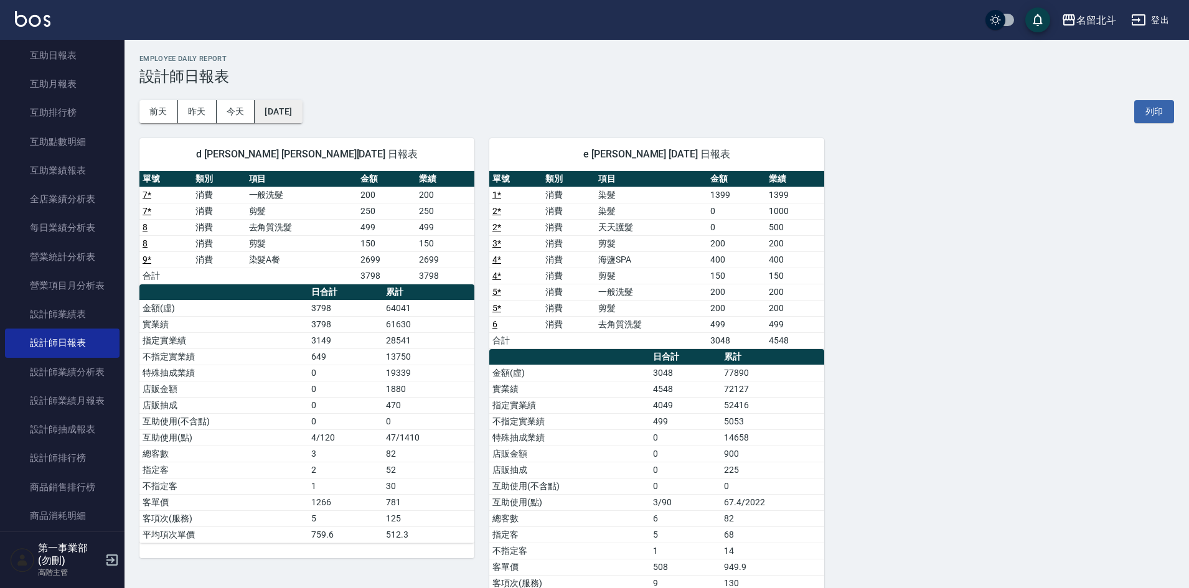
click at [301, 107] on button "[DATE]" at bounding box center [278, 111] width 47 height 23
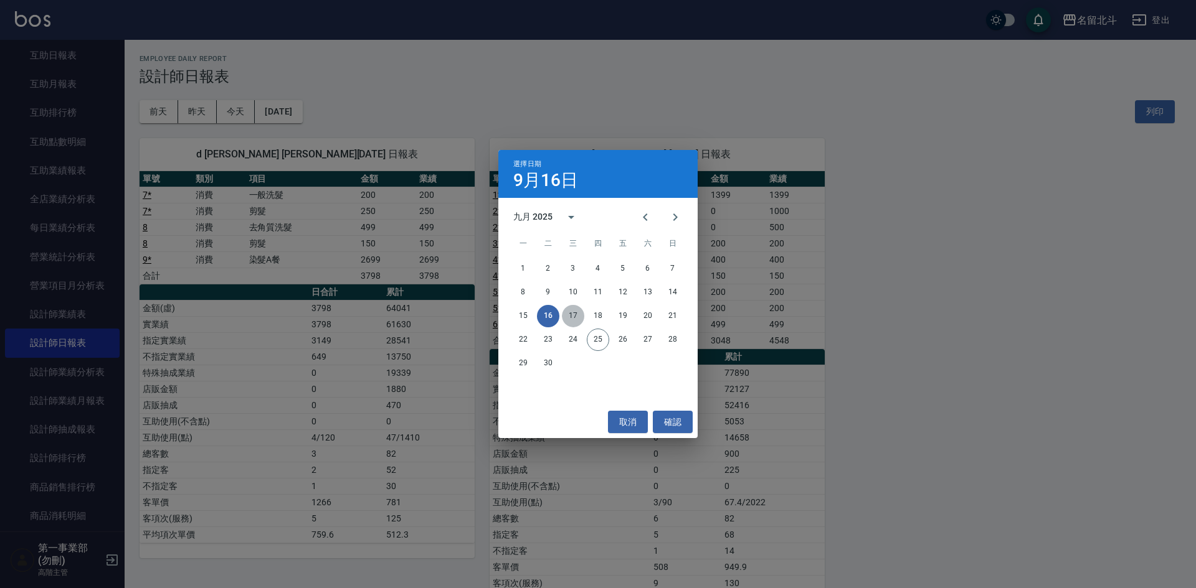
click at [573, 311] on button "17" at bounding box center [573, 316] width 22 height 22
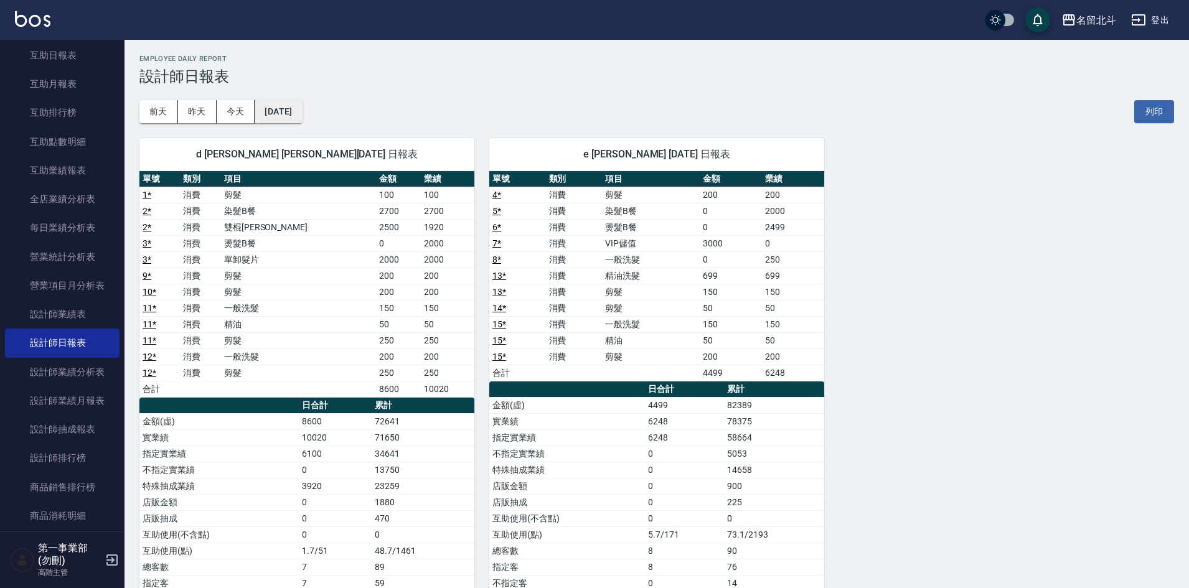
click at [302, 116] on button "[DATE]" at bounding box center [278, 111] width 47 height 23
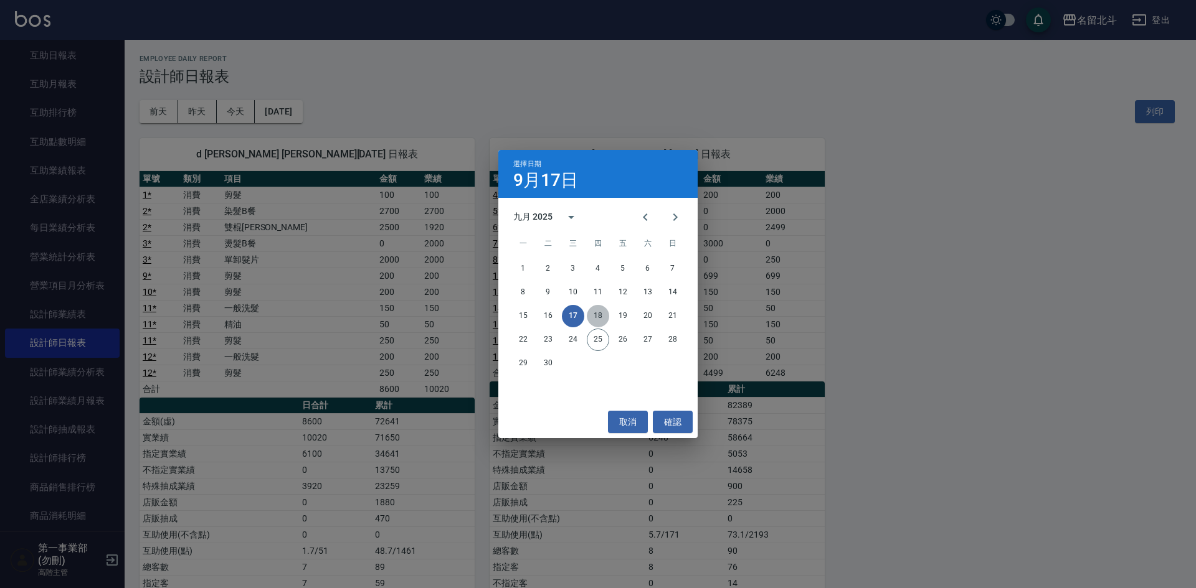
click at [598, 317] on button "18" at bounding box center [598, 316] width 22 height 22
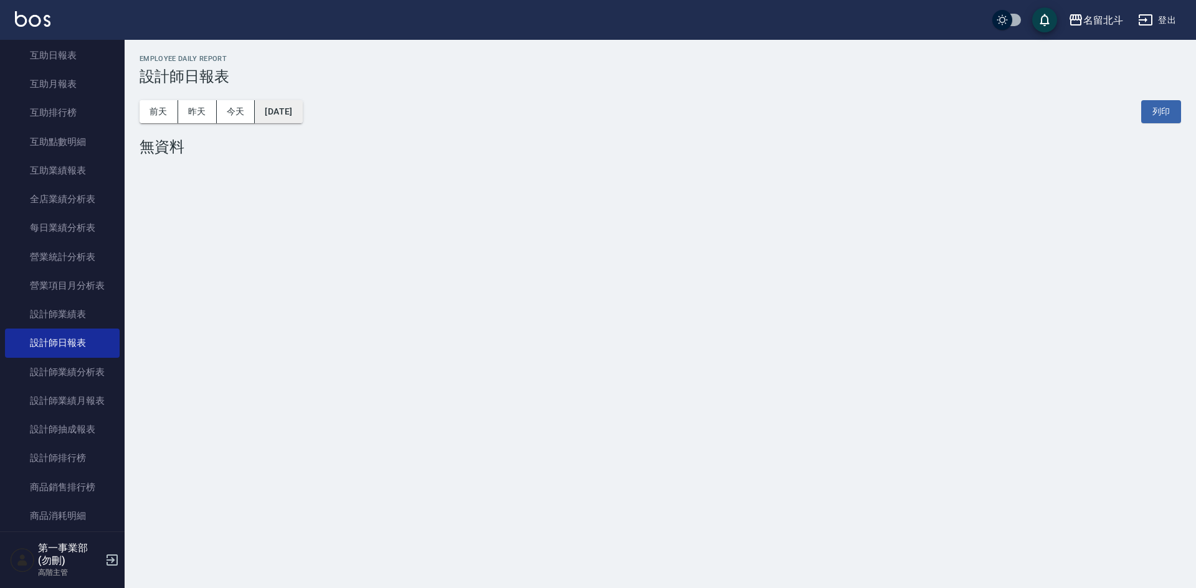
click at [302, 121] on button "[DATE]" at bounding box center [278, 111] width 47 height 23
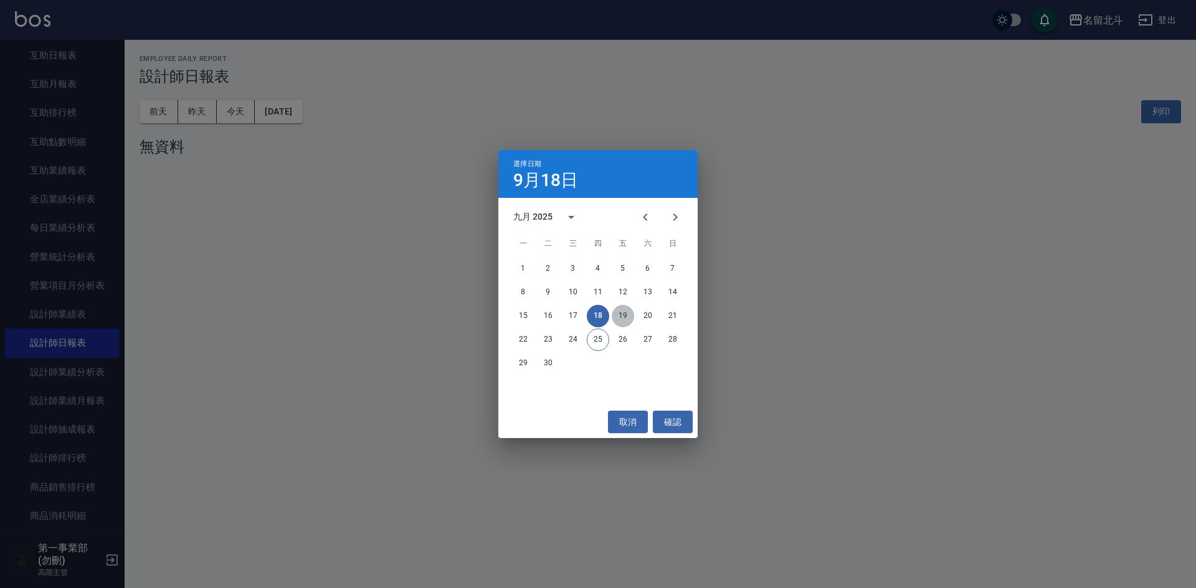
click at [627, 314] on button "19" at bounding box center [623, 316] width 22 height 22
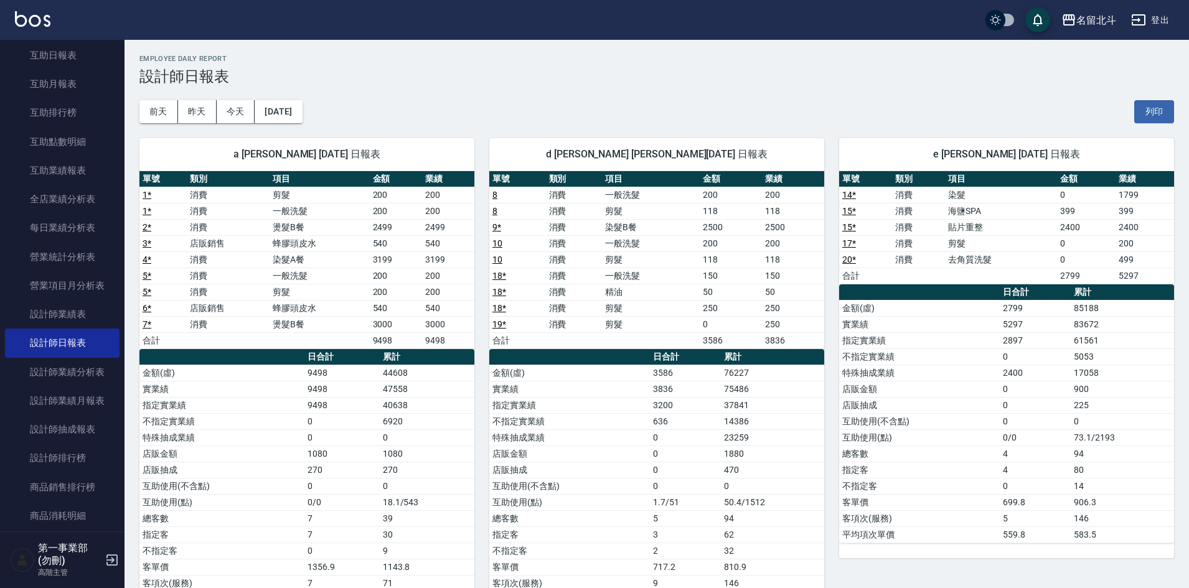
click at [328, 125] on div "a [PERSON_NAME] [DATE] 日報表 單號 類別 項目 金額 業績 1 * 消費 剪髮 200 200 1 * 消費 一般洗髮 200 200…" at bounding box center [300, 373] width 350 height 500
click at [298, 117] on button "[DATE]" at bounding box center [278, 111] width 47 height 23
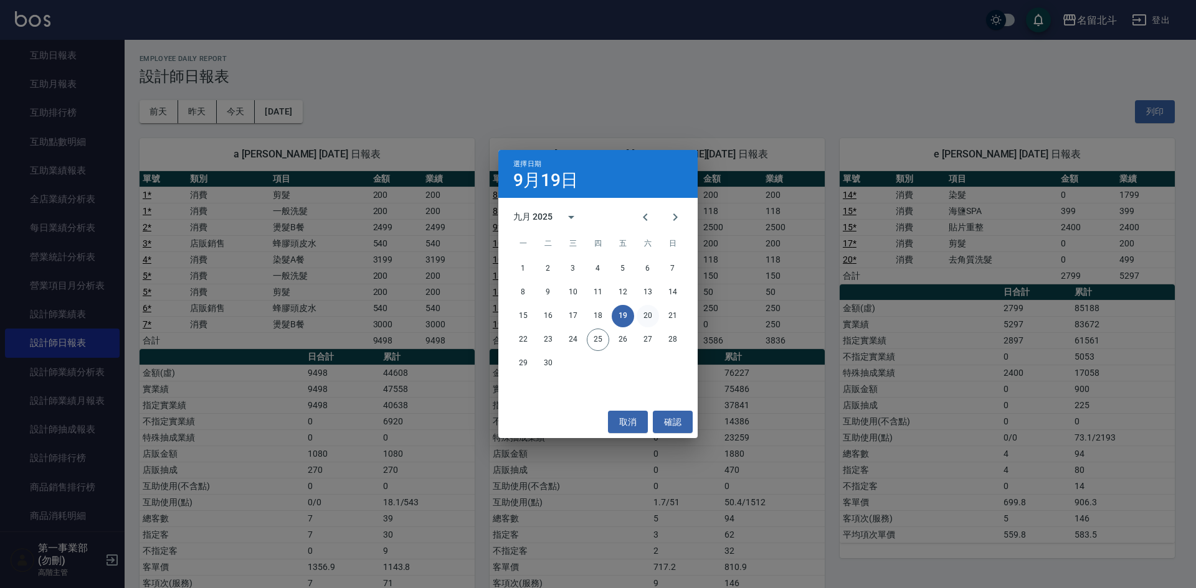
click at [645, 318] on button "20" at bounding box center [647, 316] width 22 height 22
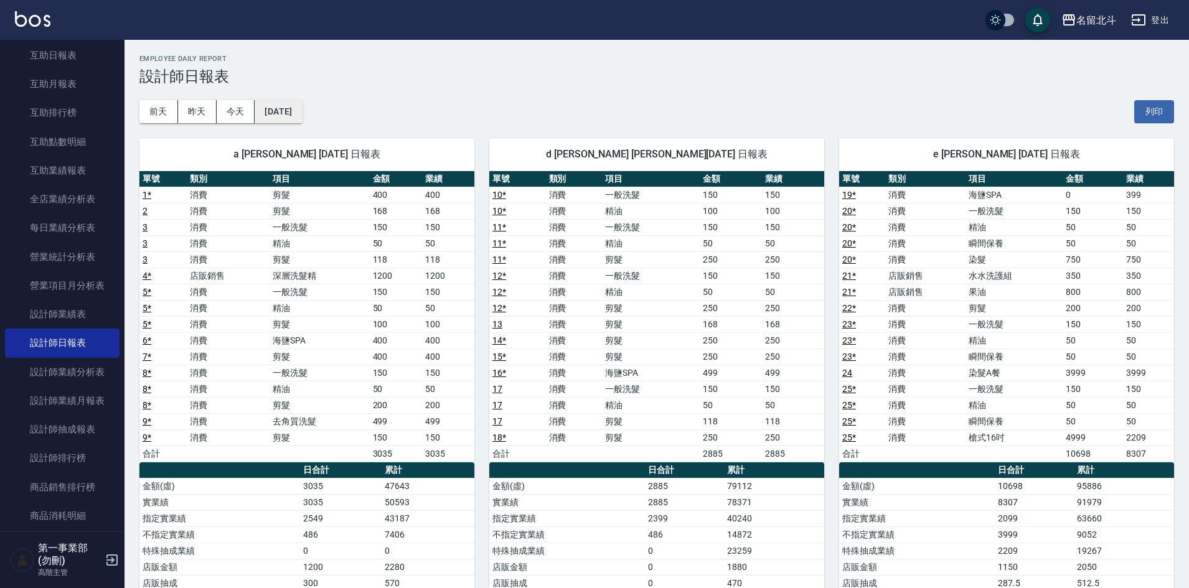
click at [302, 116] on button "[DATE]" at bounding box center [278, 111] width 47 height 23
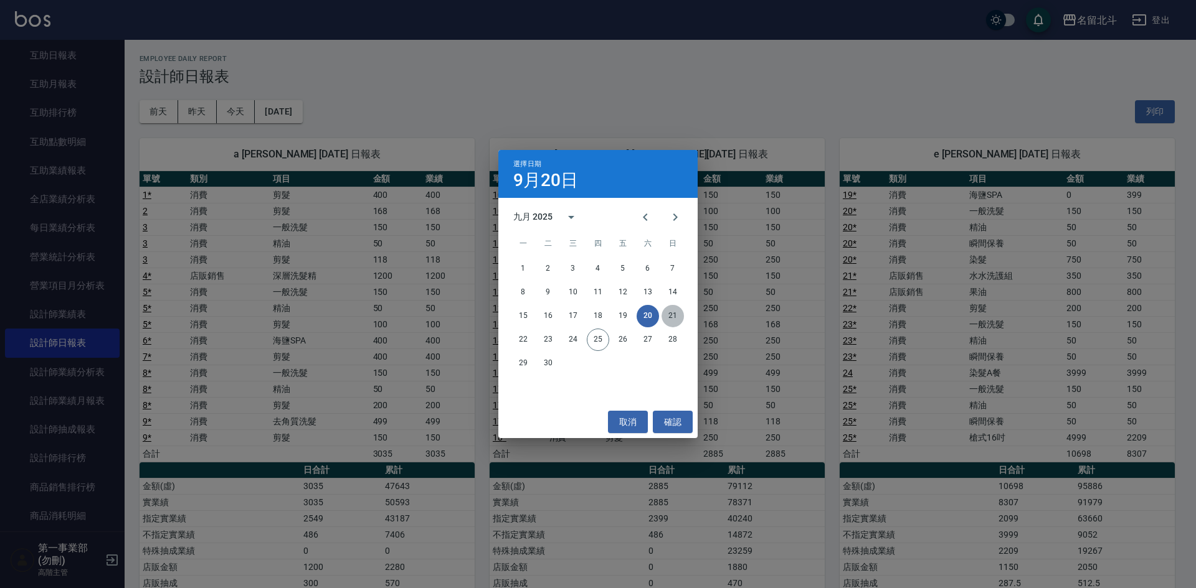
click at [668, 316] on button "21" at bounding box center [672, 316] width 22 height 22
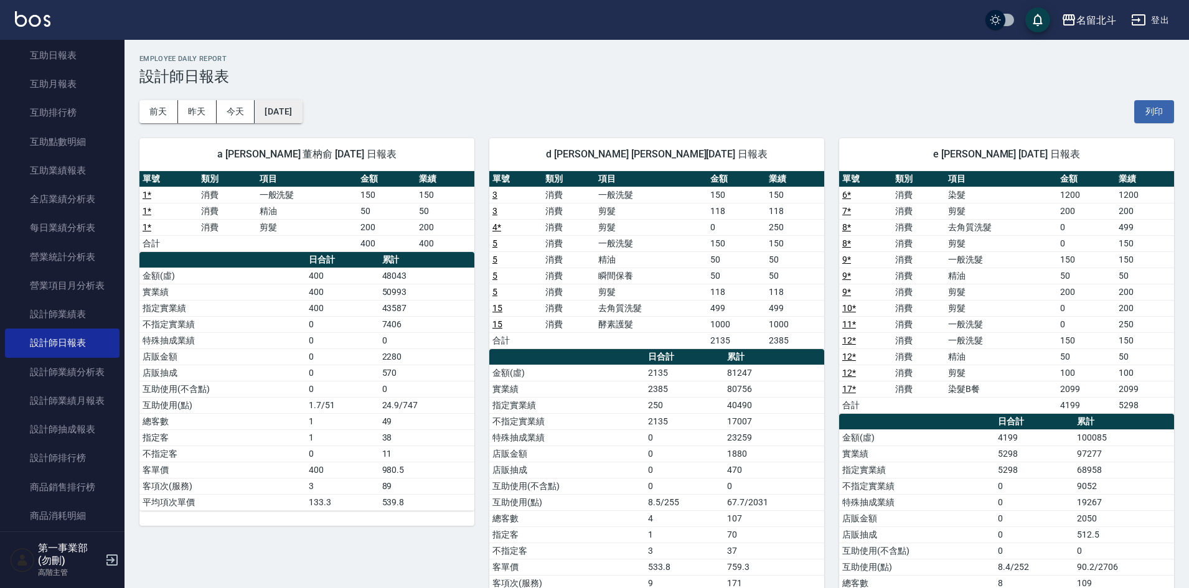
click at [296, 113] on button "[DATE]" at bounding box center [278, 111] width 47 height 23
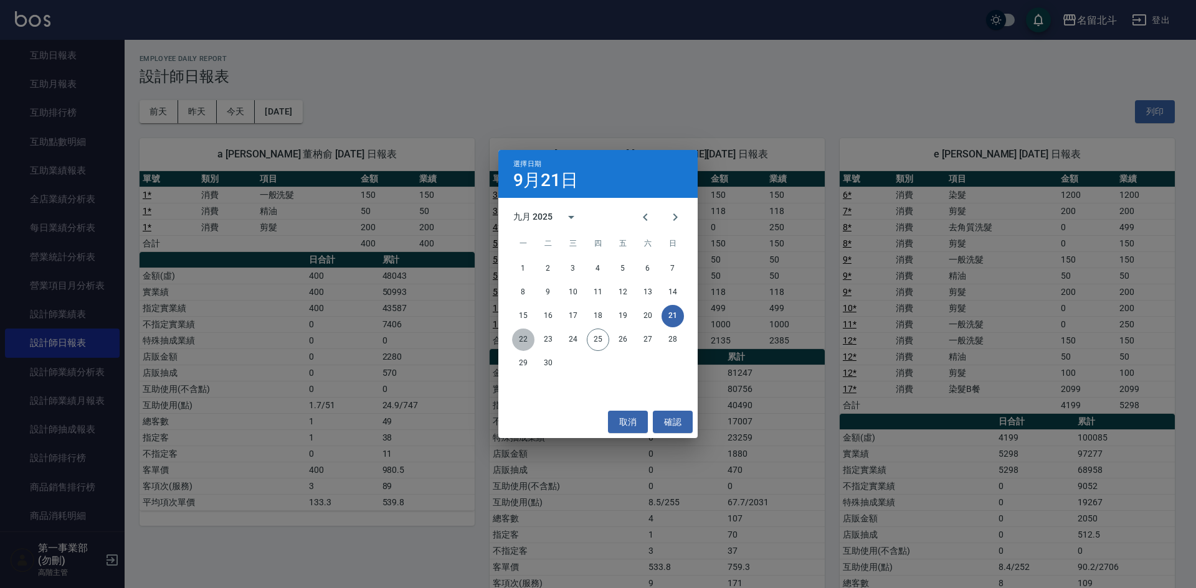
click at [519, 341] on button "22" at bounding box center [523, 340] width 22 height 22
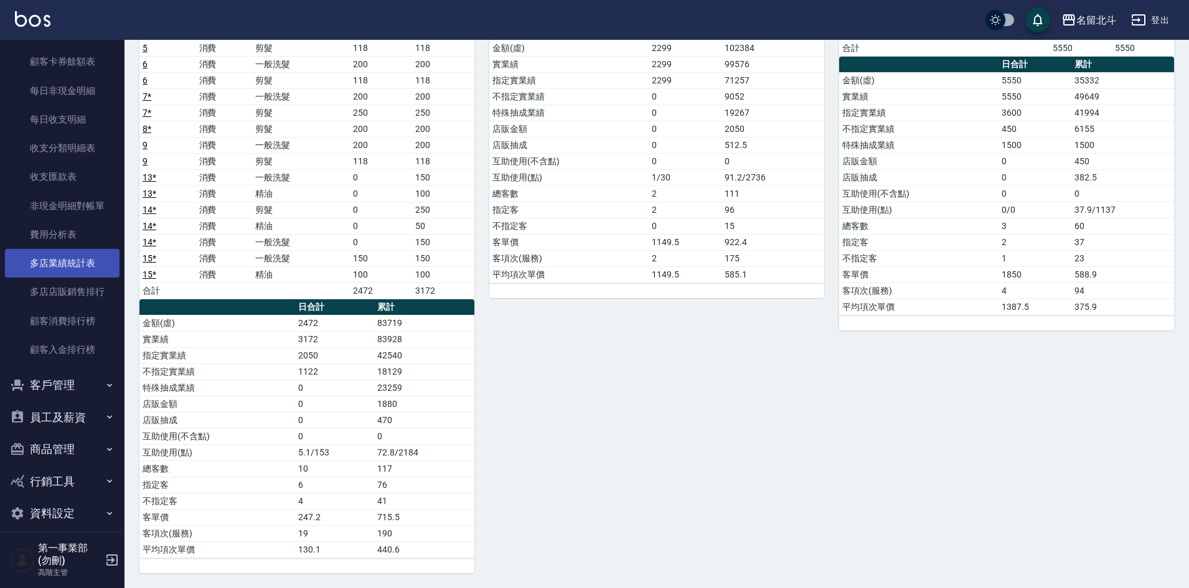
scroll to position [1004, 0]
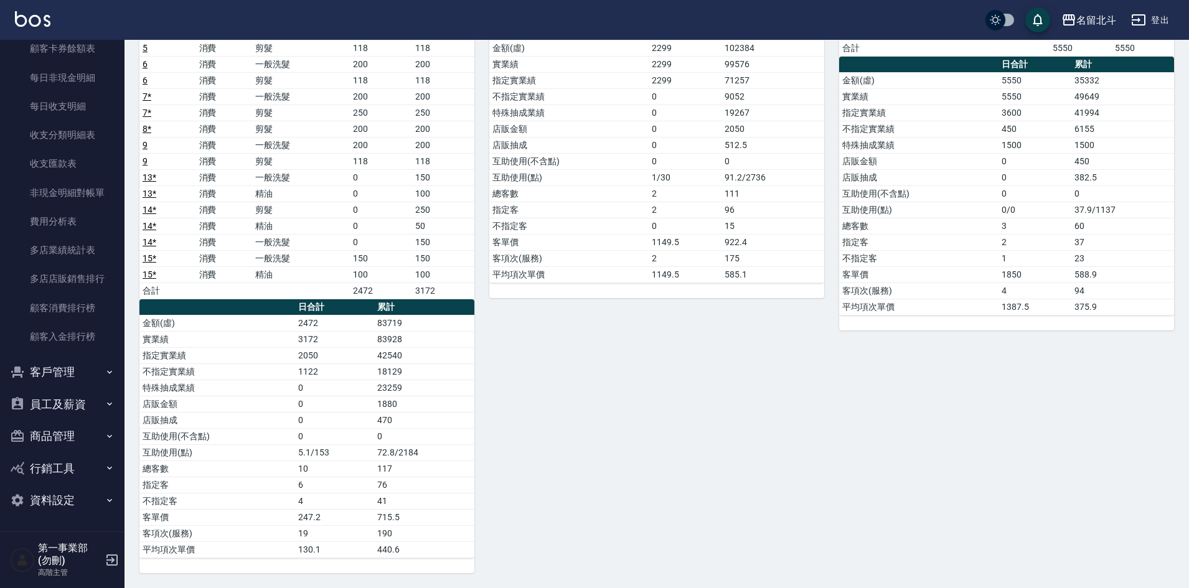
click at [68, 494] on button "資料設定" at bounding box center [62, 500] width 115 height 32
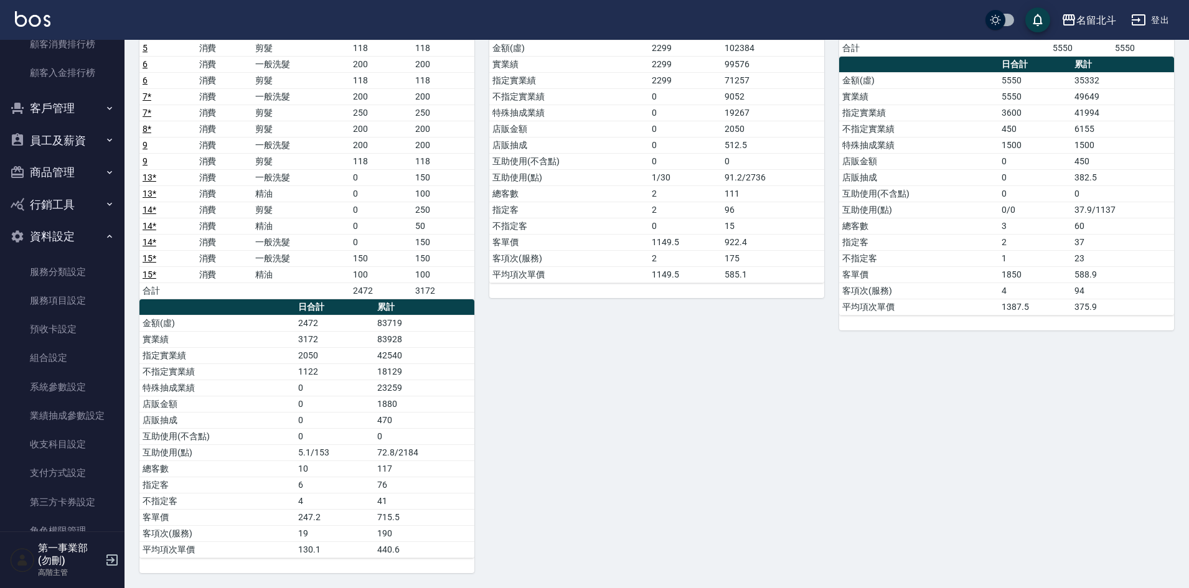
scroll to position [1302, 0]
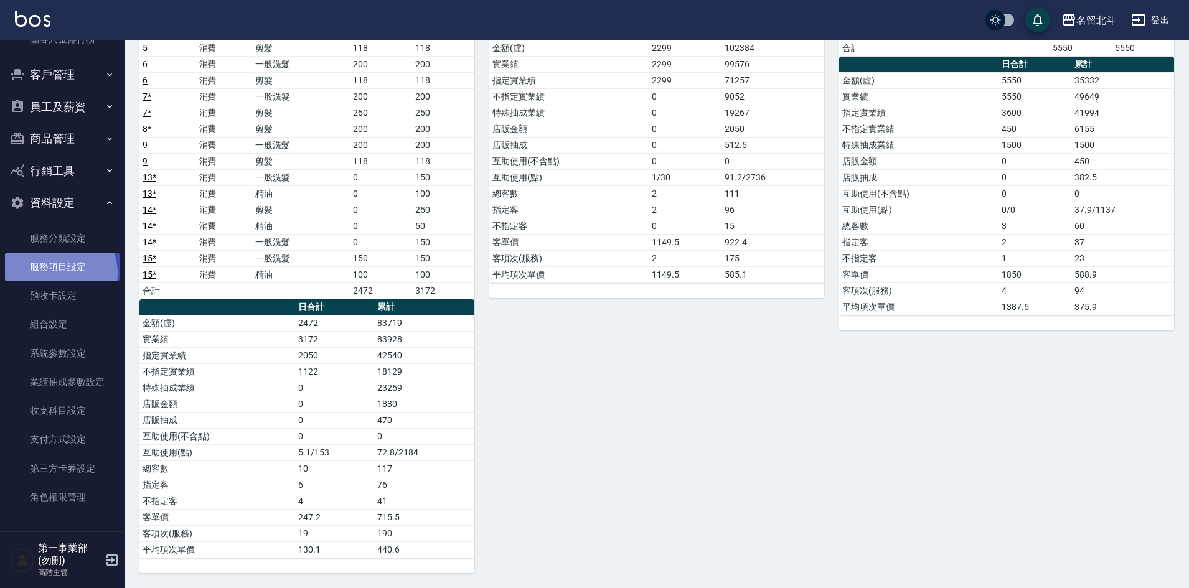
click at [57, 273] on link "服務項目設定" at bounding box center [62, 267] width 115 height 29
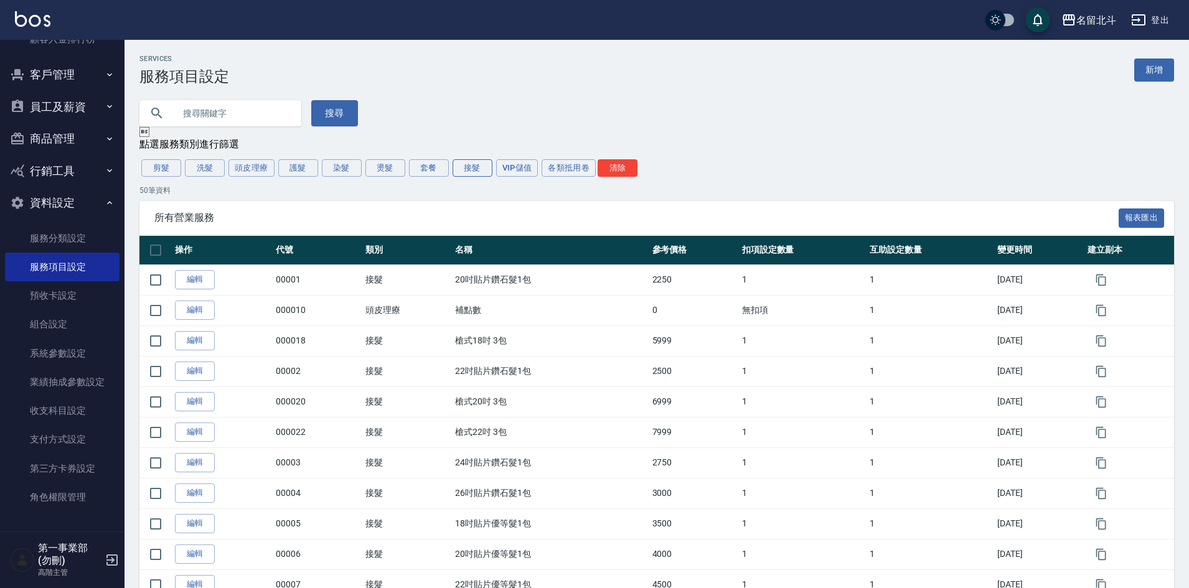
click at [462, 176] on button "接髮" at bounding box center [473, 167] width 40 height 17
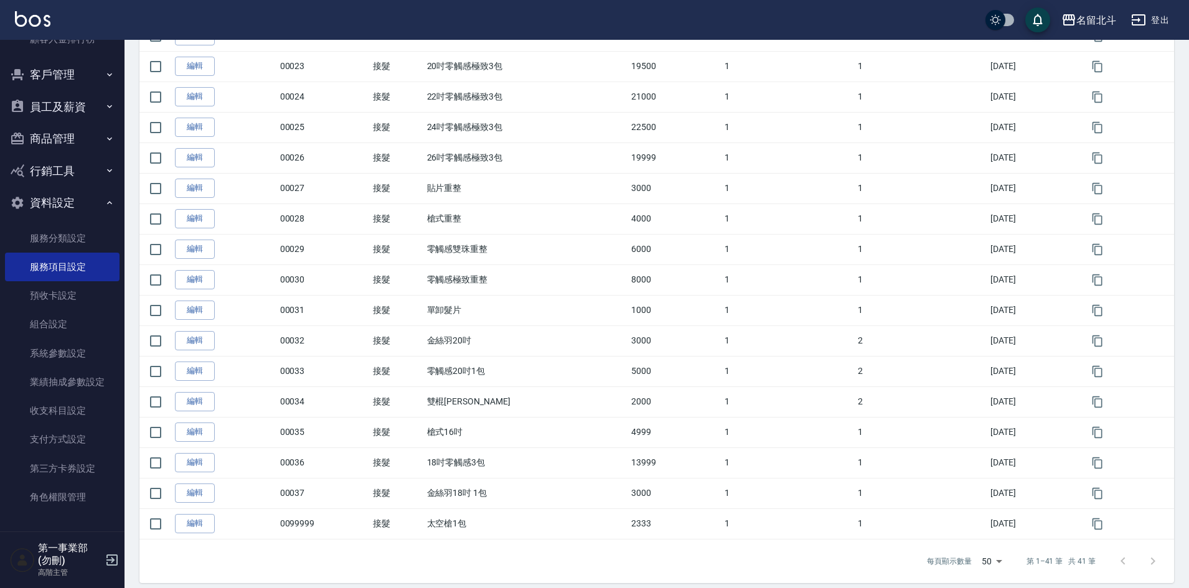
scroll to position [989, 0]
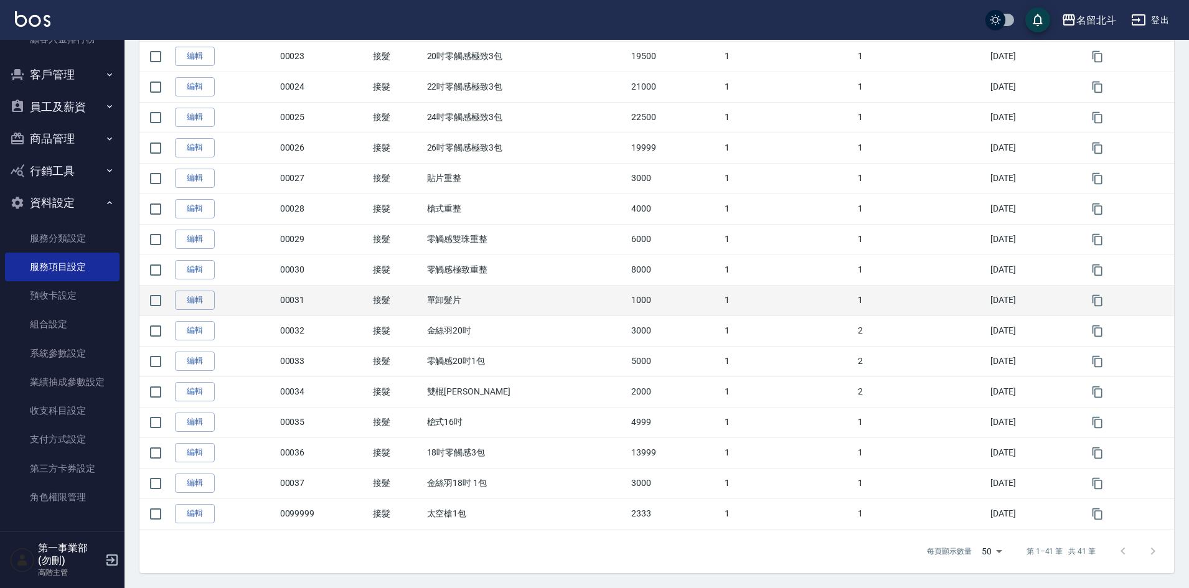
click at [628, 292] on td "1000" at bounding box center [674, 300] width 93 height 31
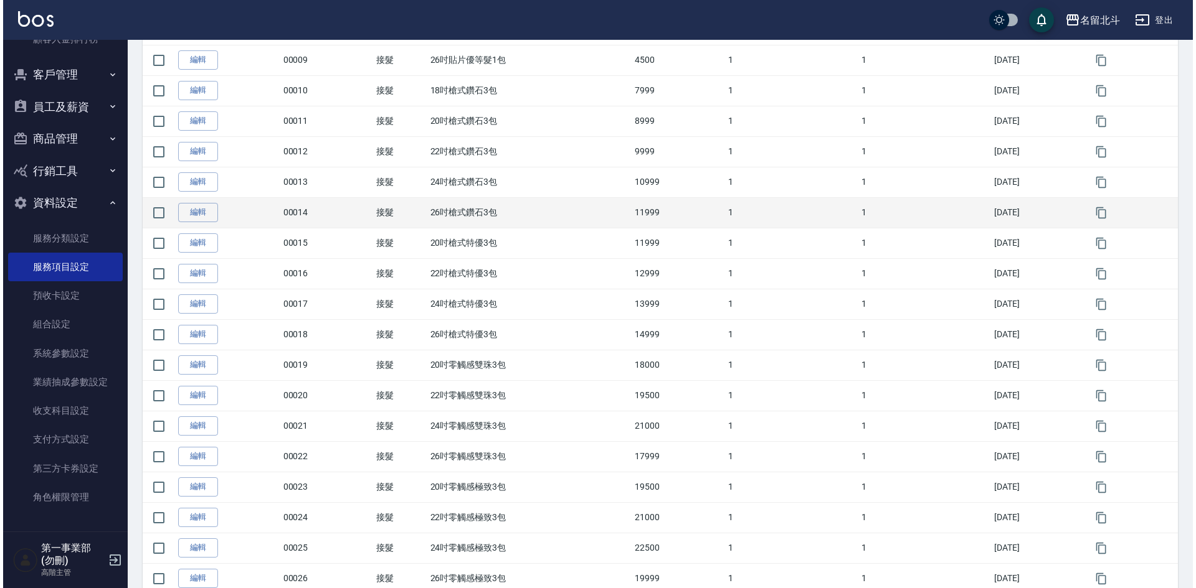
scroll to position [242, 0]
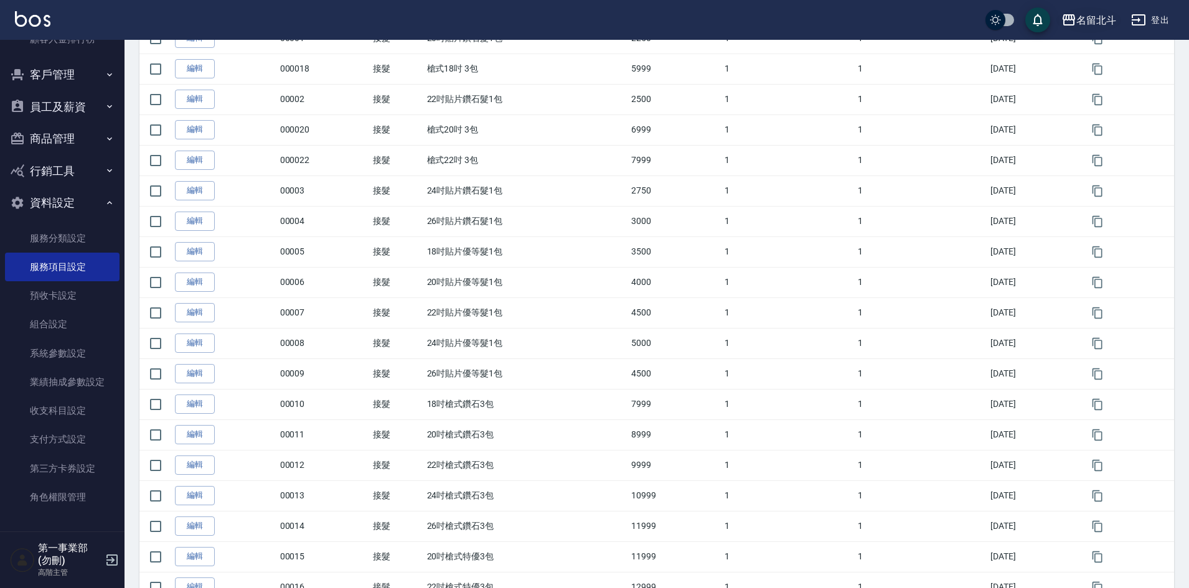
click at [1101, 21] on div "名留北斗" at bounding box center [1097, 20] width 40 height 16
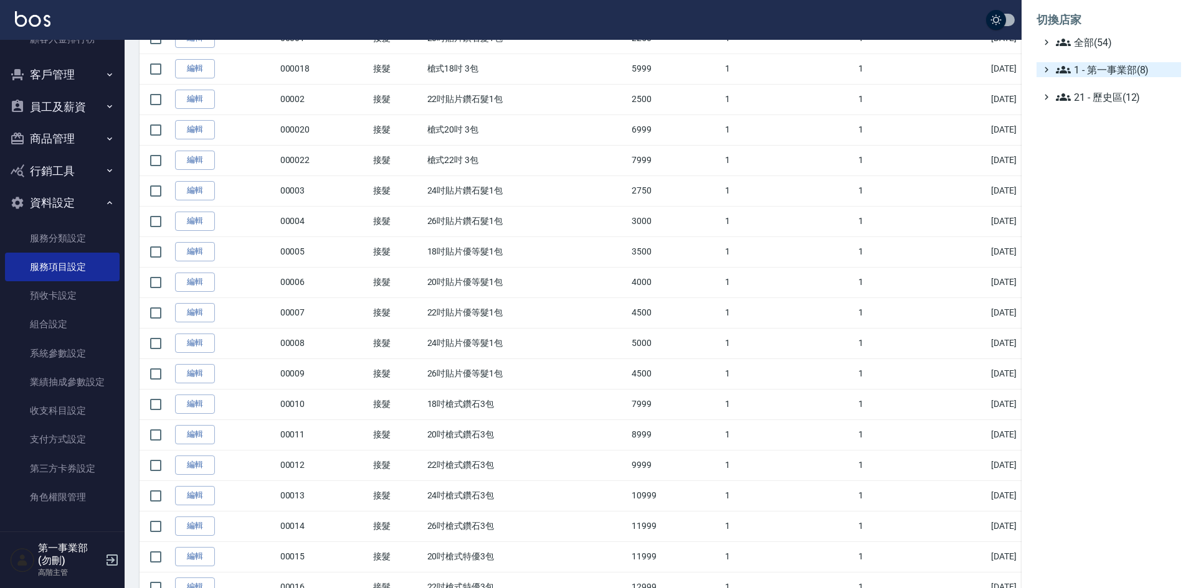
click at [1122, 66] on span "1 - 第一事業部(8)" at bounding box center [1116, 69] width 120 height 15
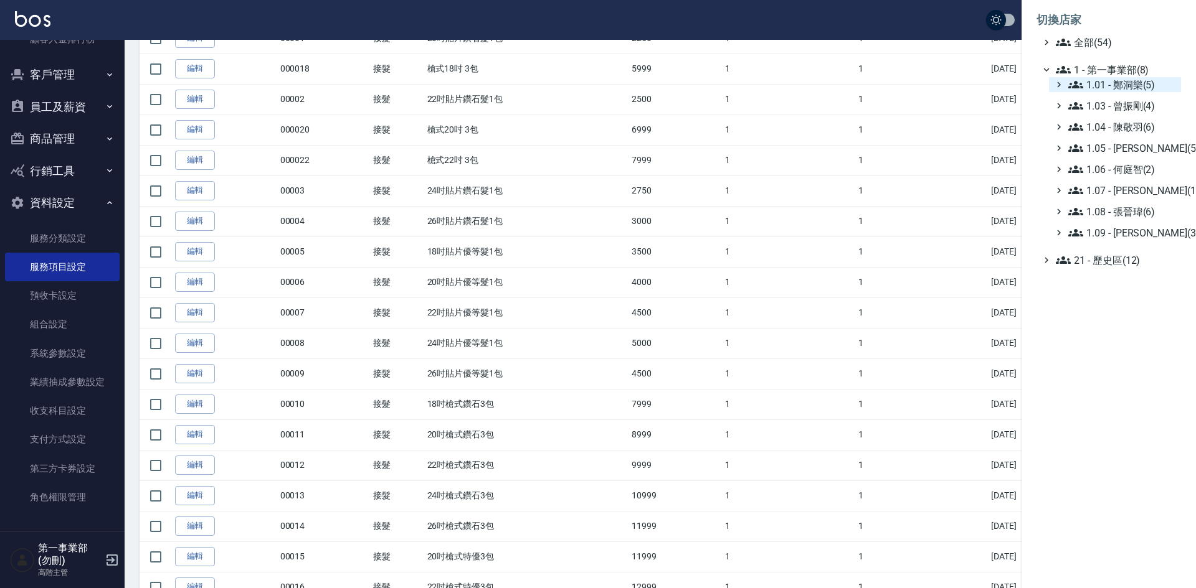
click at [1128, 78] on span "1.01 - 鄭洞樂(5)" at bounding box center [1122, 84] width 108 height 15
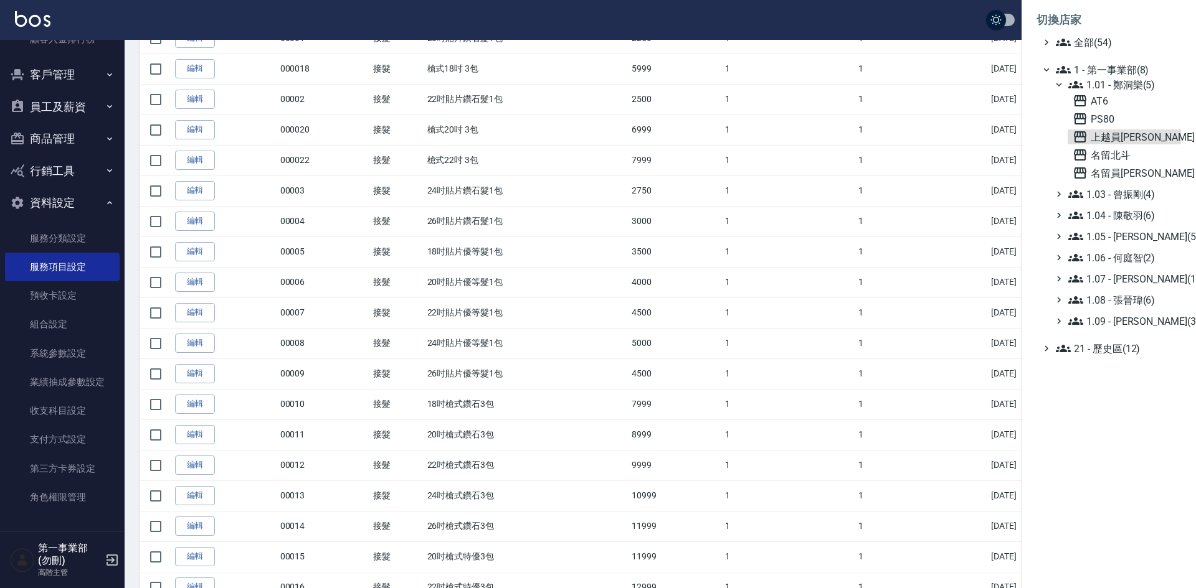
drag, startPoint x: 1131, startPoint y: 138, endPoint x: 1062, endPoint y: 162, distance: 72.7
click at [1131, 139] on span "上越員[PERSON_NAME]" at bounding box center [1123, 137] width 103 height 15
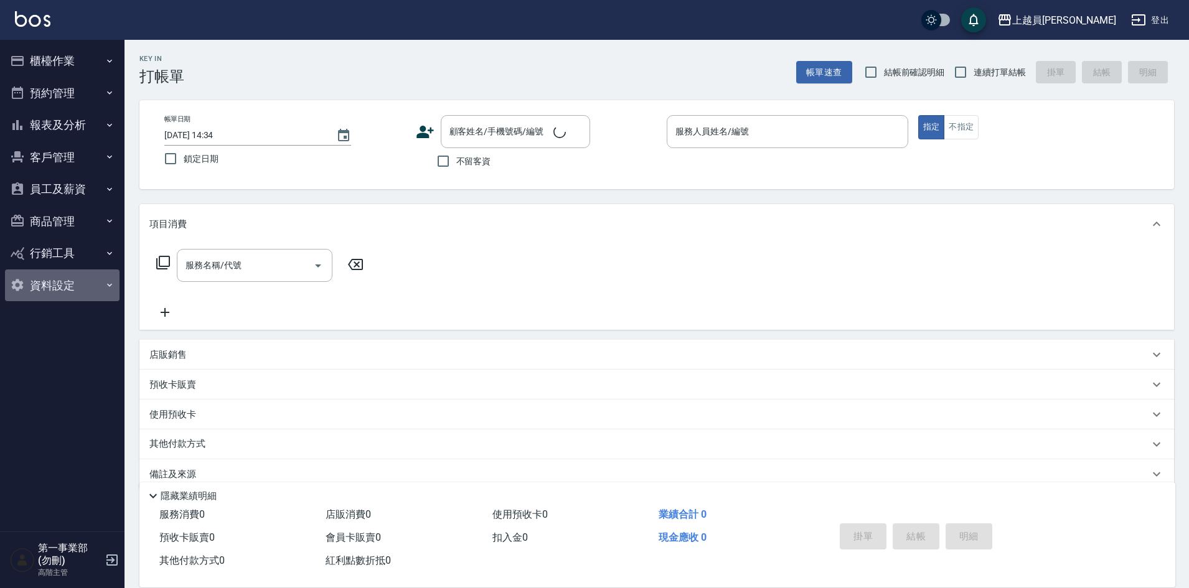
click at [66, 291] on button "資料設定" at bounding box center [62, 286] width 115 height 32
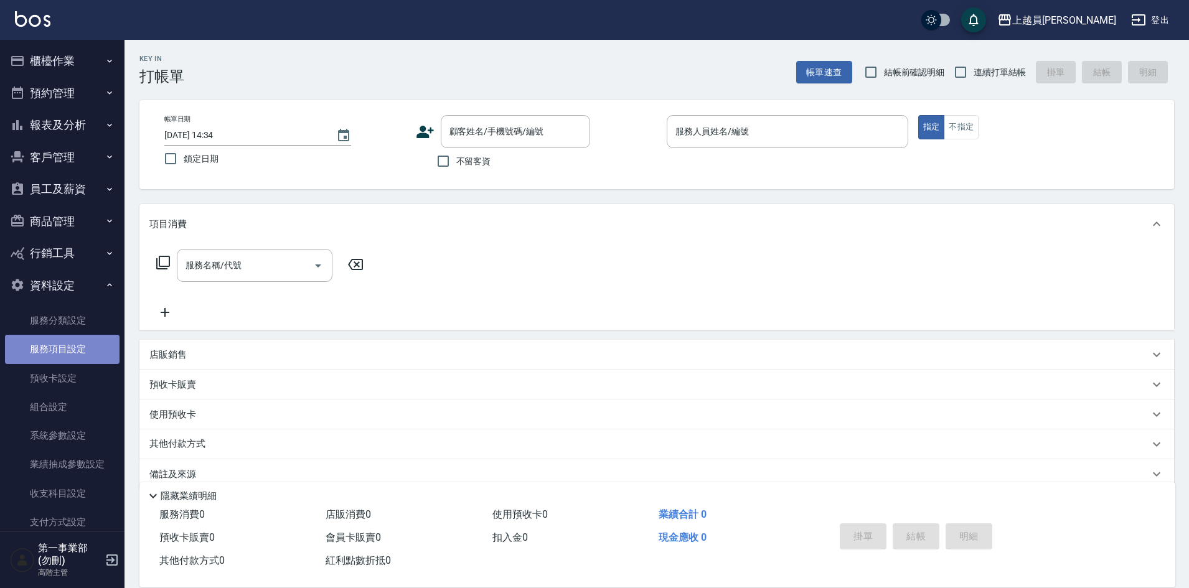
click at [84, 342] on link "服務項目設定" at bounding box center [62, 349] width 115 height 29
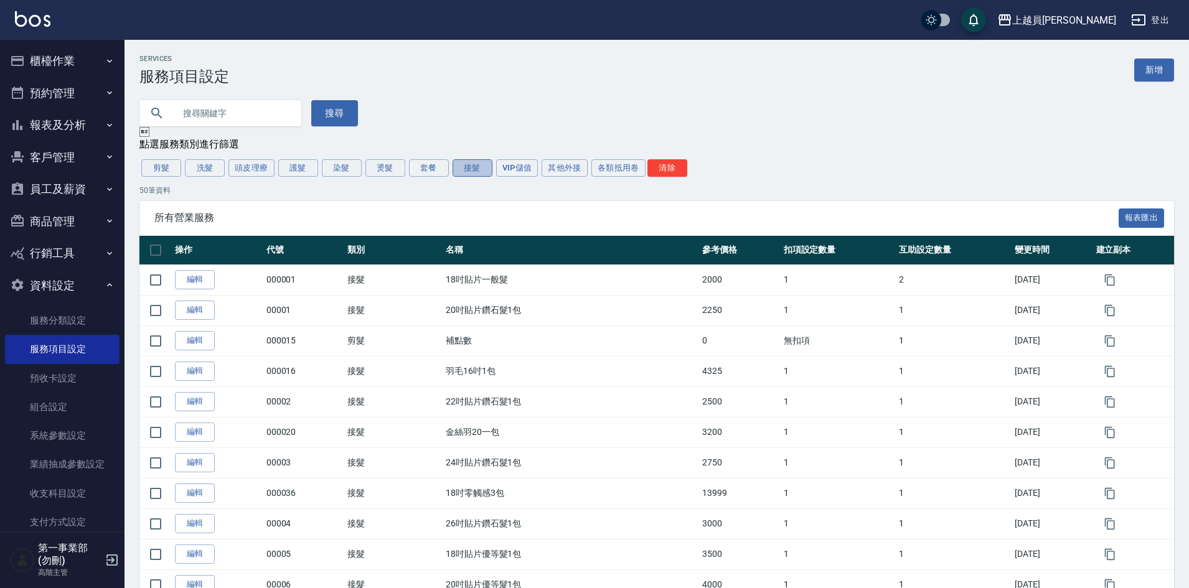
click at [476, 169] on button "接髮" at bounding box center [473, 167] width 40 height 17
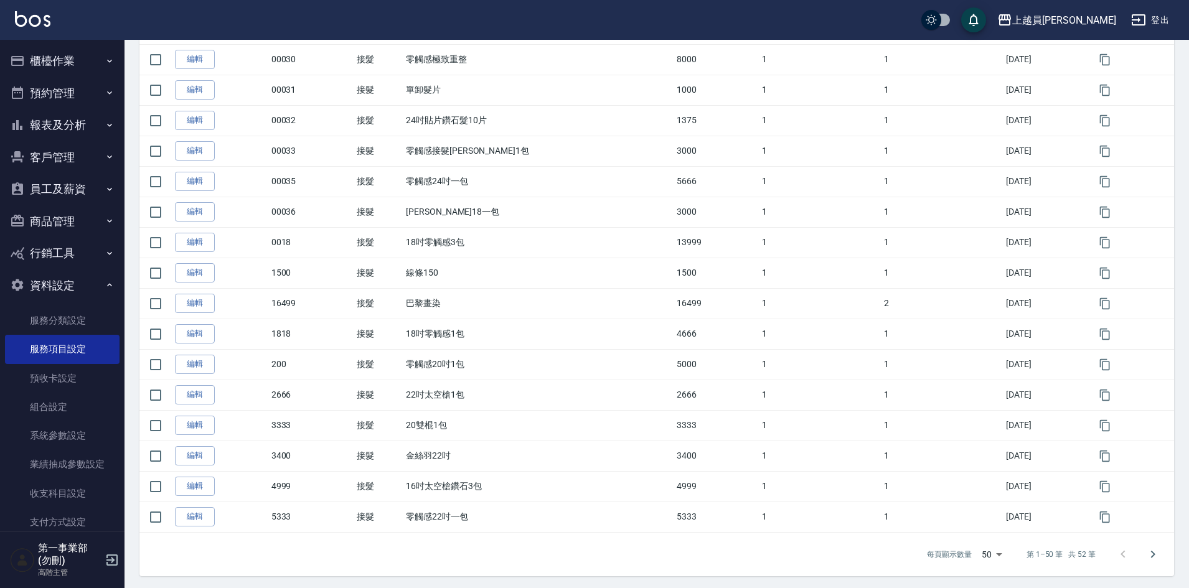
scroll to position [1264, 0]
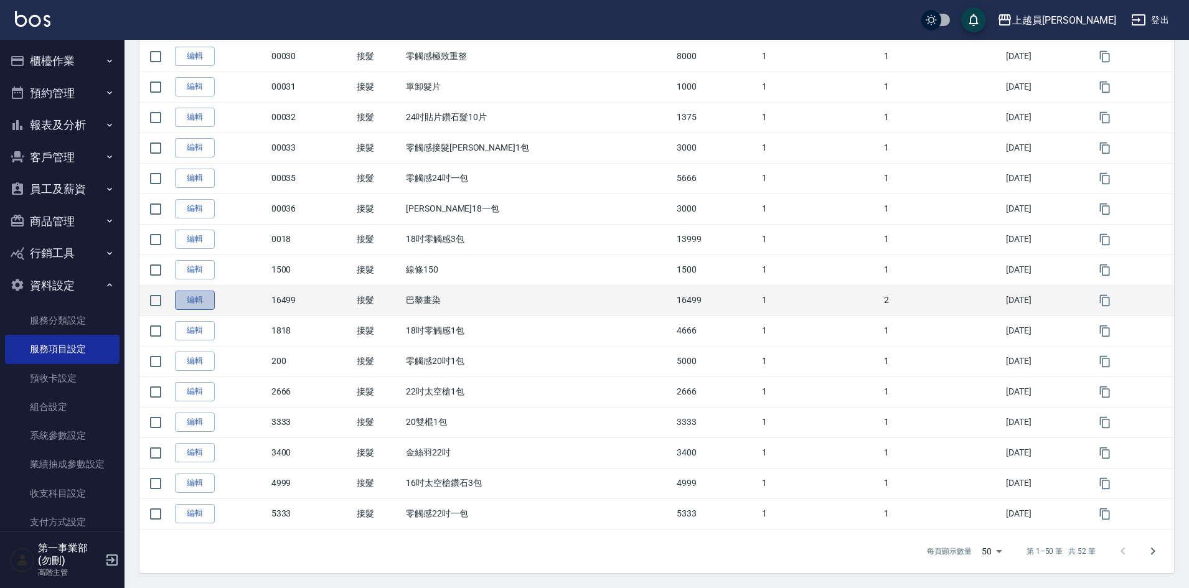
click at [197, 301] on link "編輯" at bounding box center [195, 300] width 40 height 19
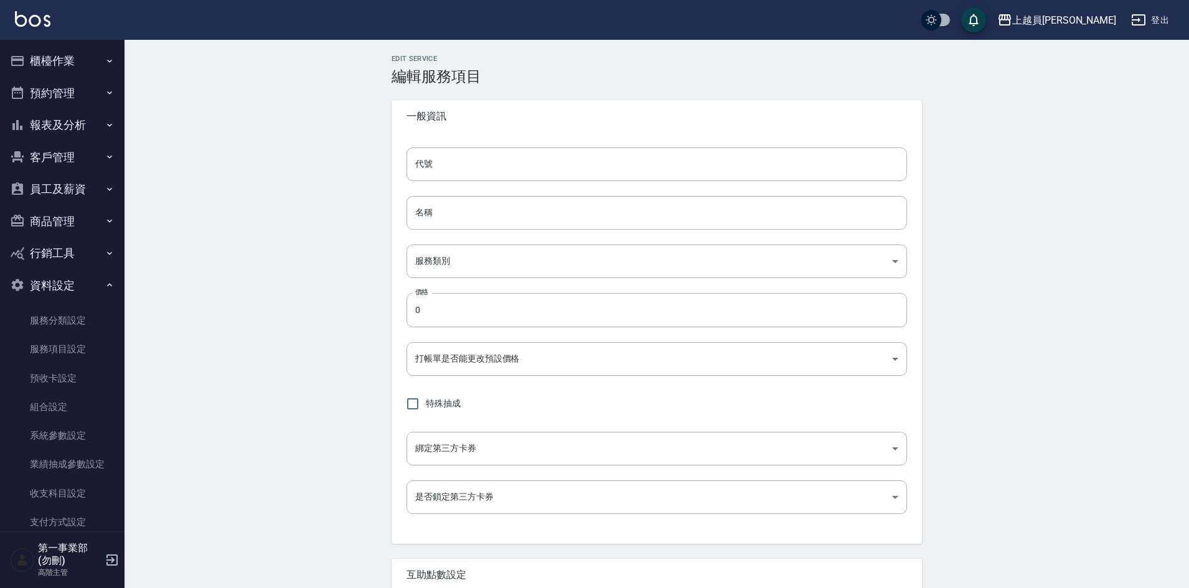
type input "16499"
type input "巴黎畫染"
type input "cc3b30a9-0094-4e56-bfe4-bce682c479aa"
type input "16499"
type input "FALSE"
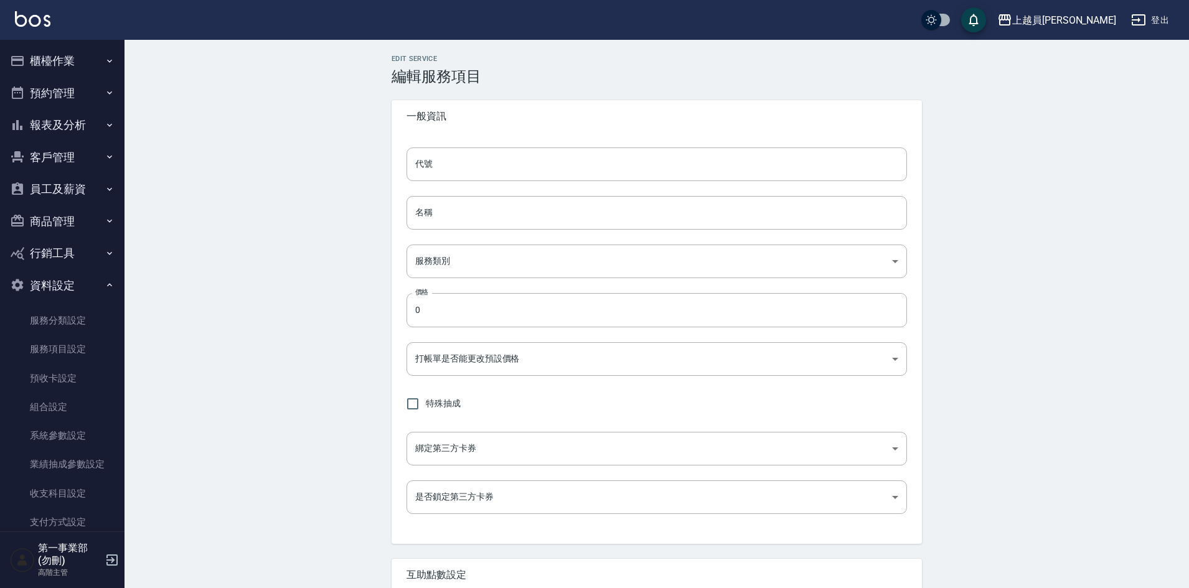
checkbox input "true"
type input "none"
type input "UNSET"
type input "none"
type input "洗"
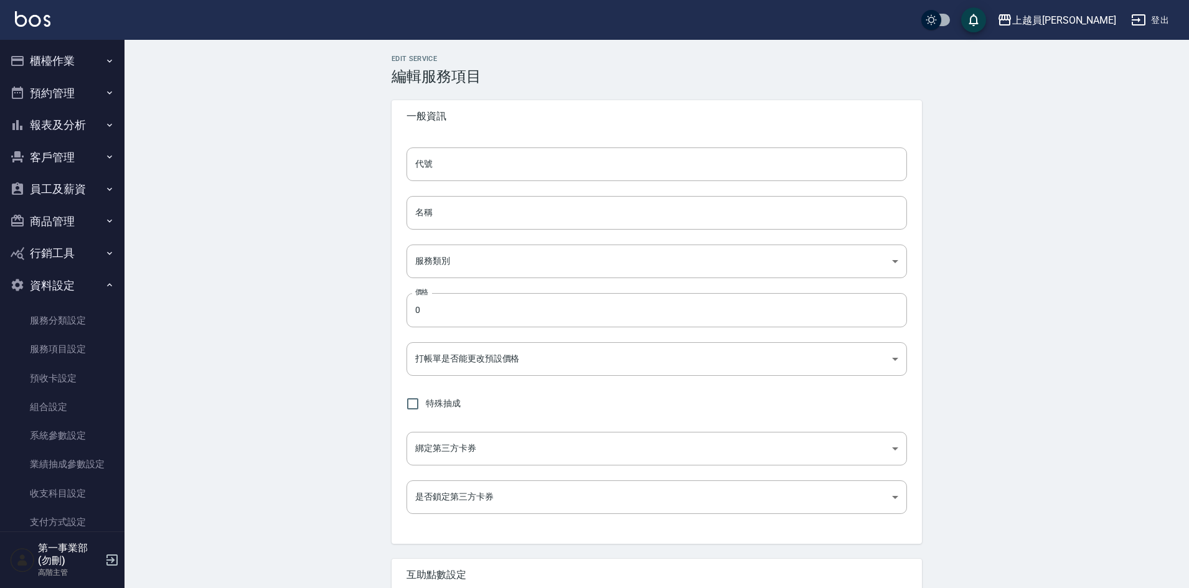
type input "1"
type input "點數"
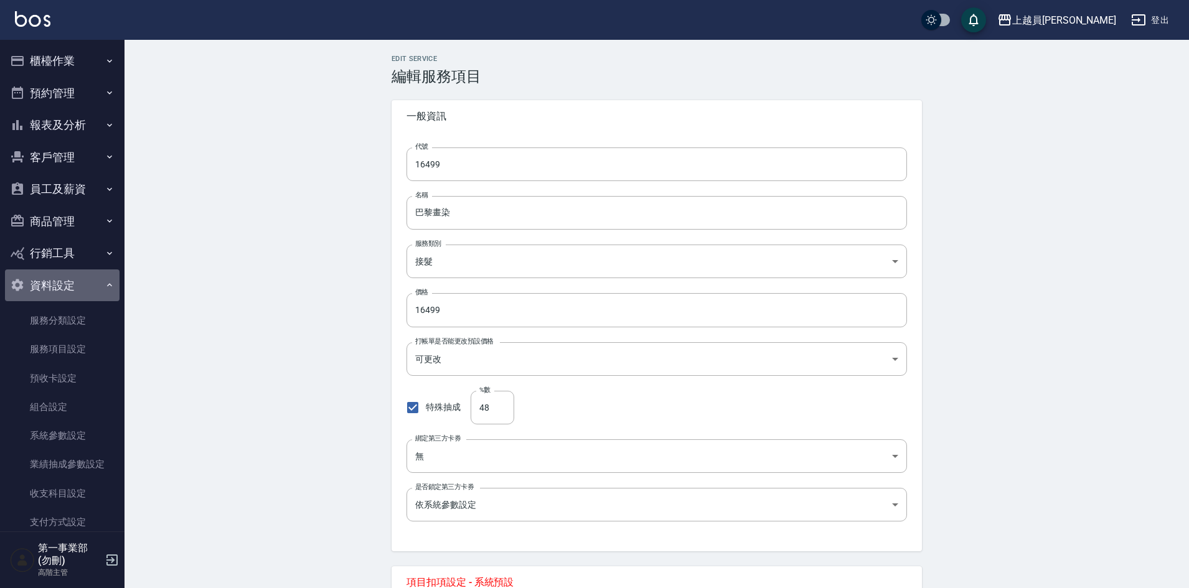
click at [62, 285] on button "資料設定" at bounding box center [62, 286] width 115 height 32
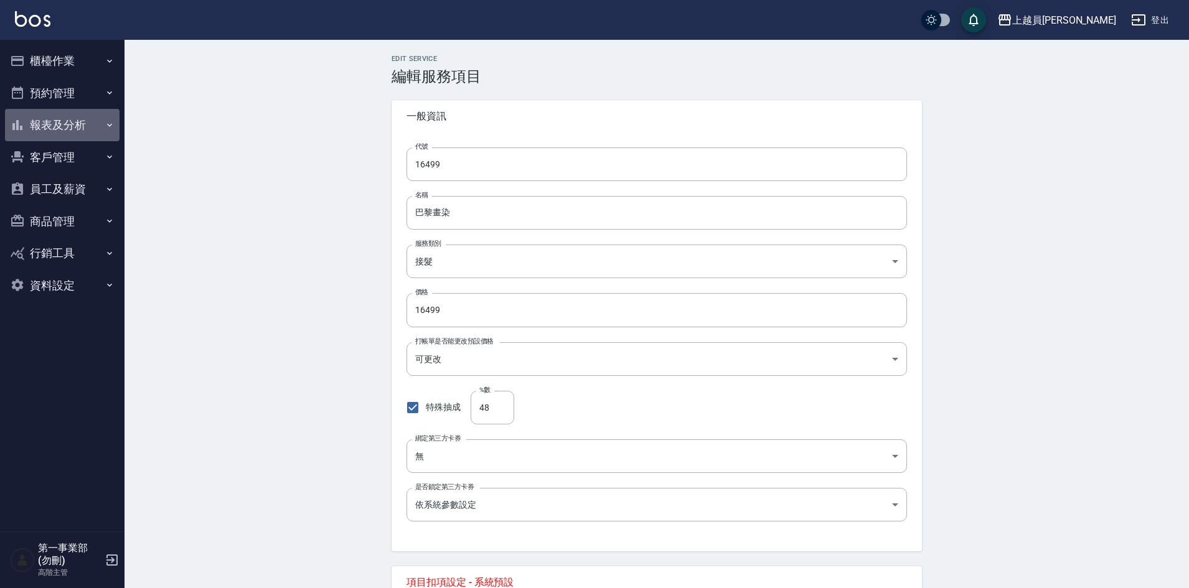
click at [59, 125] on button "報表及分析" at bounding box center [62, 125] width 115 height 32
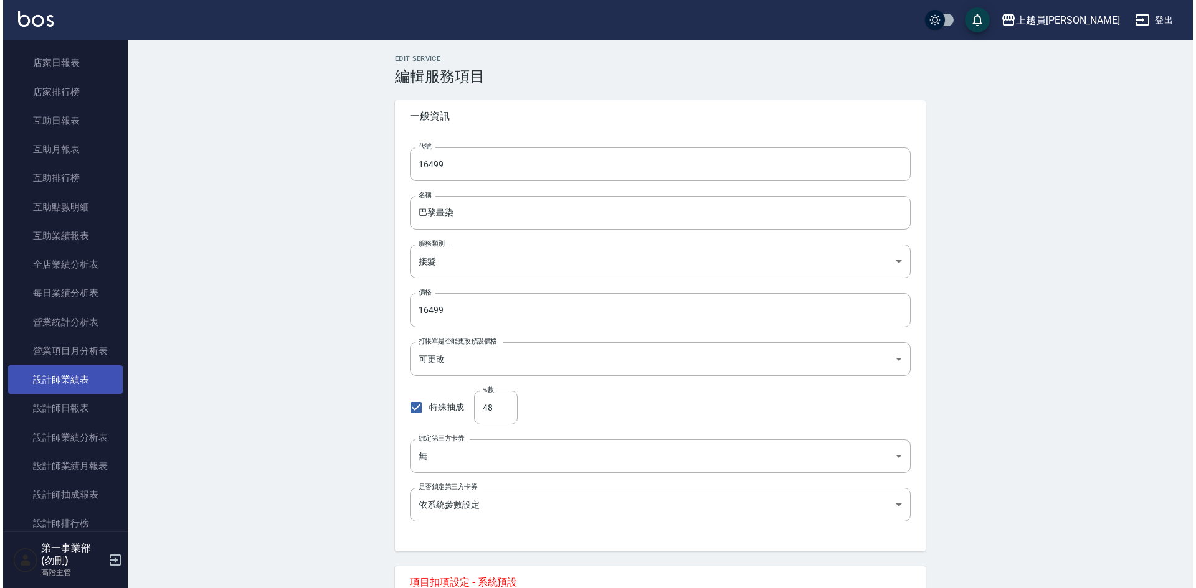
scroll to position [249, 0]
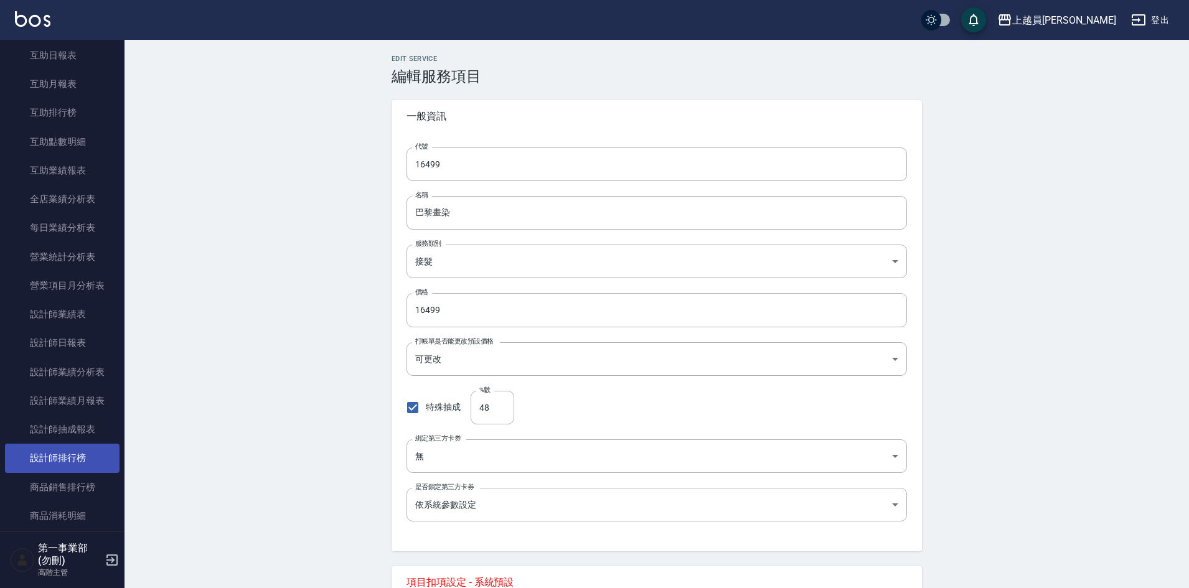
click at [73, 451] on link "設計師排行榜" at bounding box center [62, 458] width 115 height 29
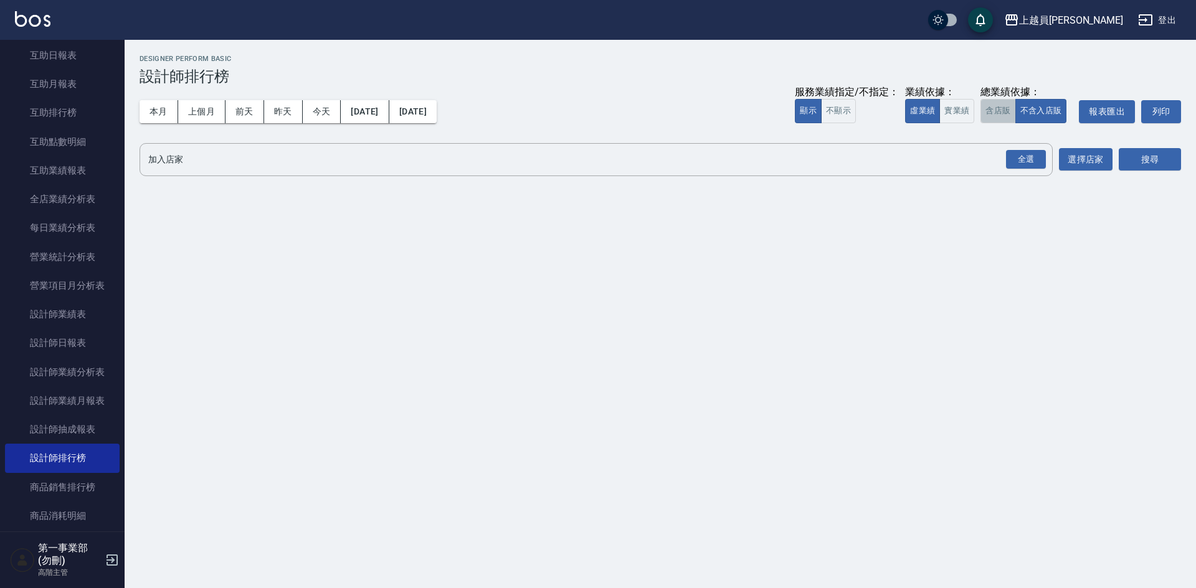
click at [996, 113] on button "含店販" at bounding box center [997, 111] width 35 height 24
drag, startPoint x: 1017, startPoint y: 157, endPoint x: 1037, endPoint y: 164, distance: 21.7
click at [1018, 158] on div "全選" at bounding box center [1026, 159] width 40 height 19
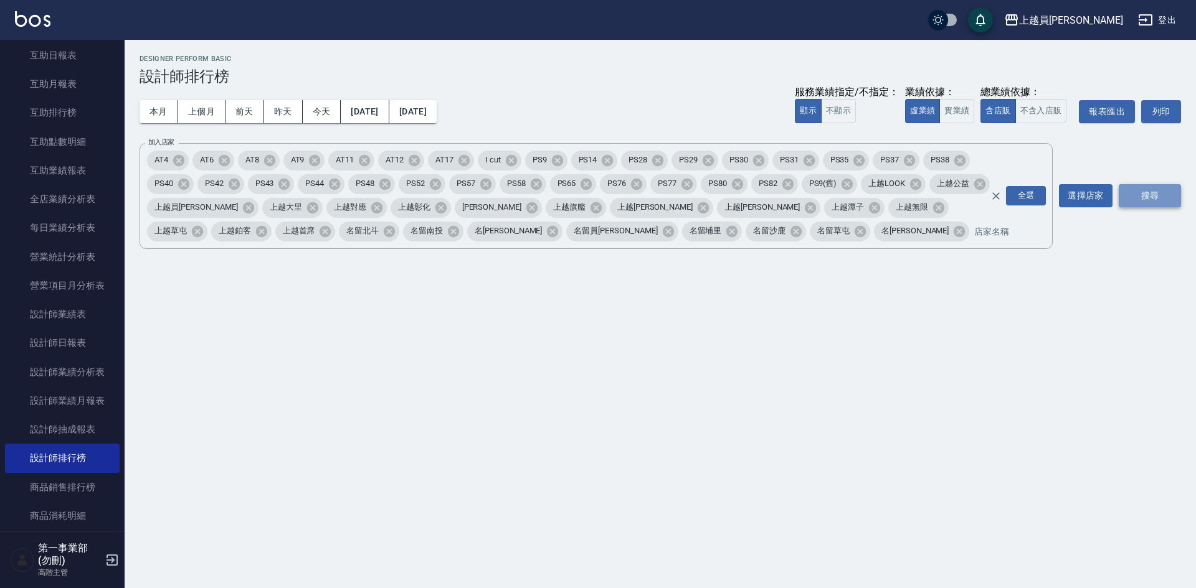
click at [1143, 186] on button "搜尋" at bounding box center [1149, 195] width 62 height 23
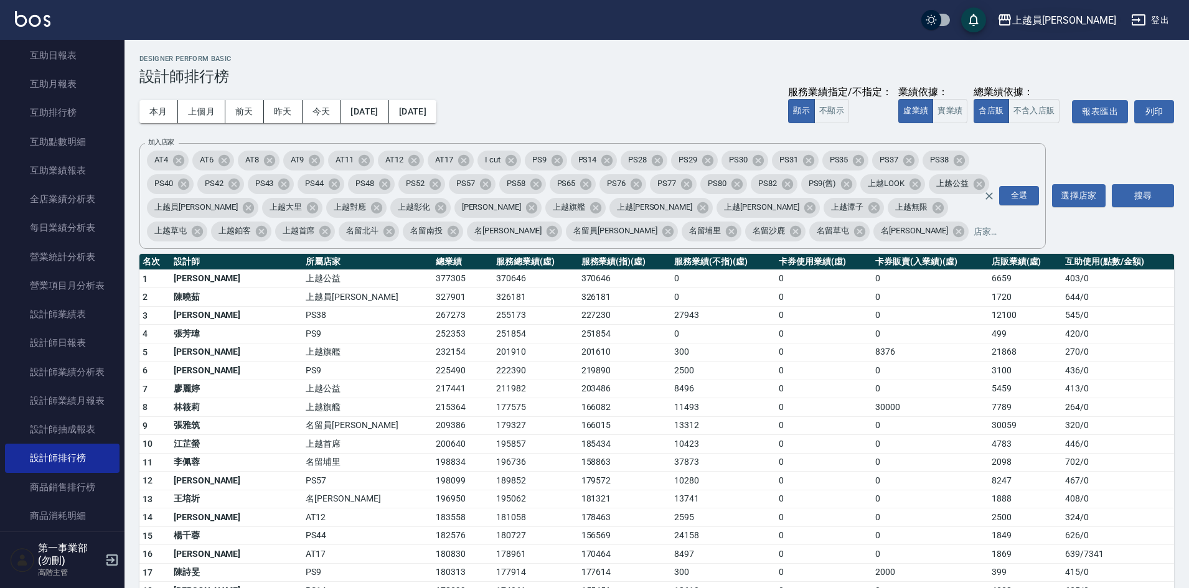
click at [1097, 19] on div "上越員[PERSON_NAME]" at bounding box center [1065, 20] width 104 height 16
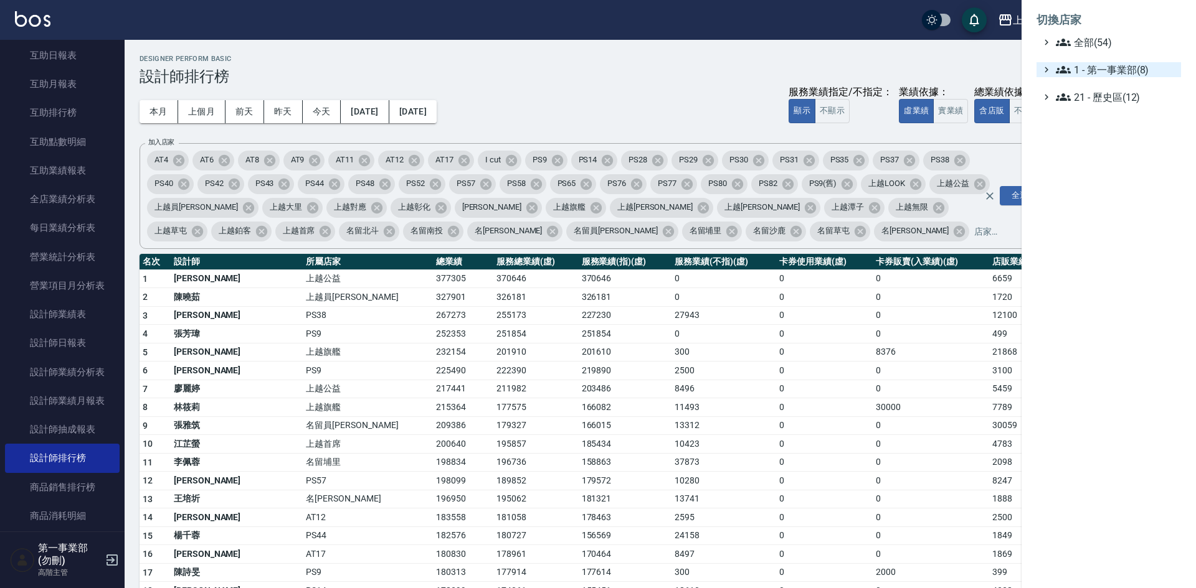
click at [1148, 68] on span "1 - 第一事業部(8)" at bounding box center [1116, 69] width 120 height 15
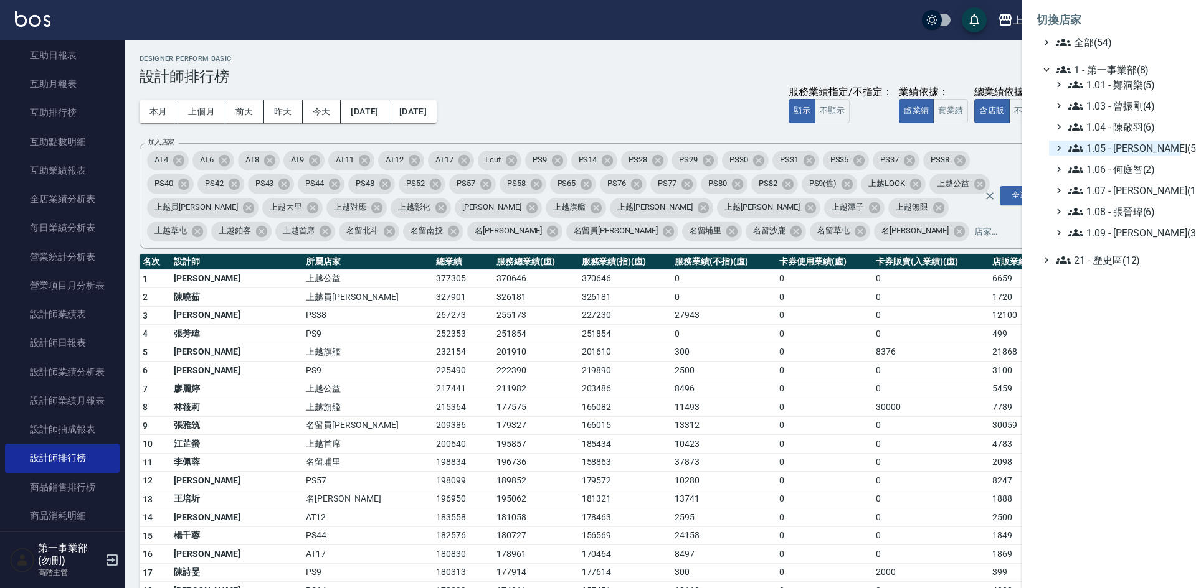
click at [1156, 146] on span "1.05 - [PERSON_NAME](5)" at bounding box center [1122, 148] width 108 height 15
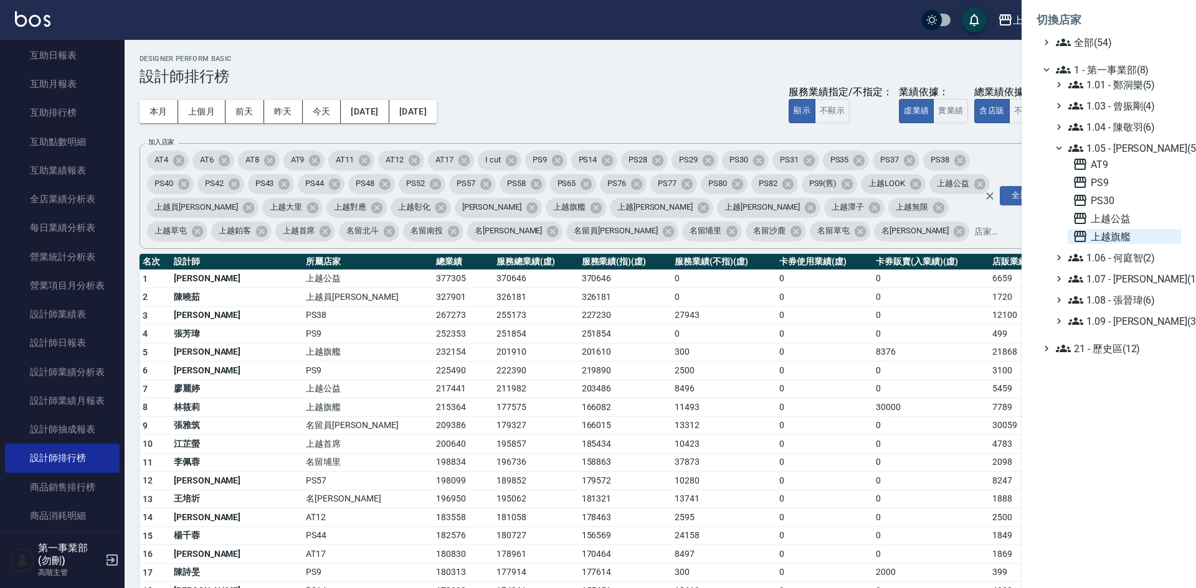
click at [1135, 242] on span "上越旗艦" at bounding box center [1123, 236] width 103 height 15
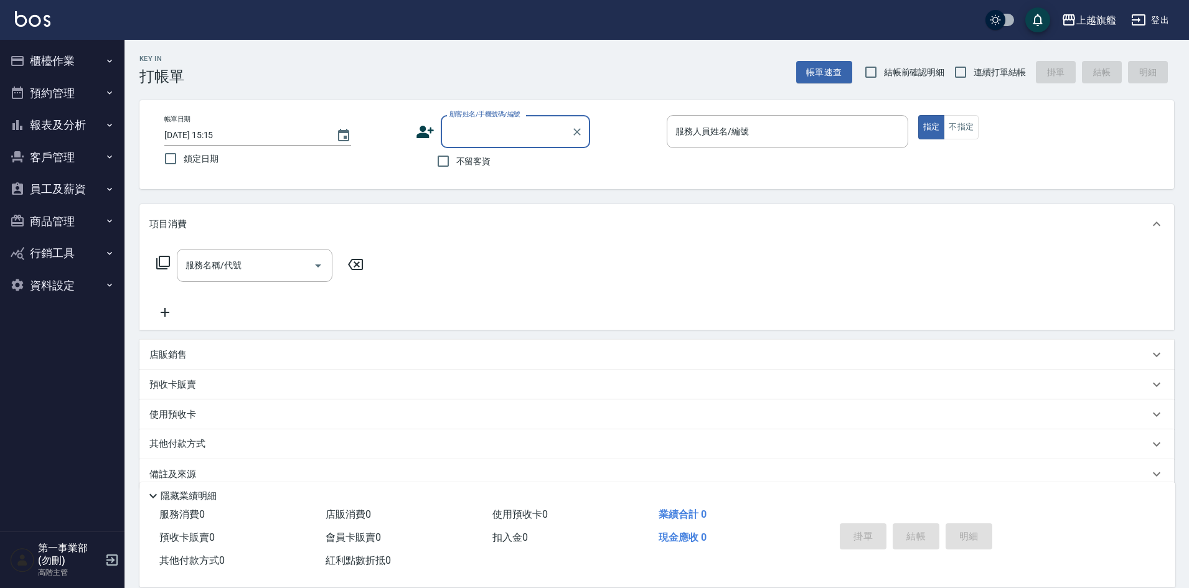
click at [76, 132] on button "報表及分析" at bounding box center [62, 125] width 115 height 32
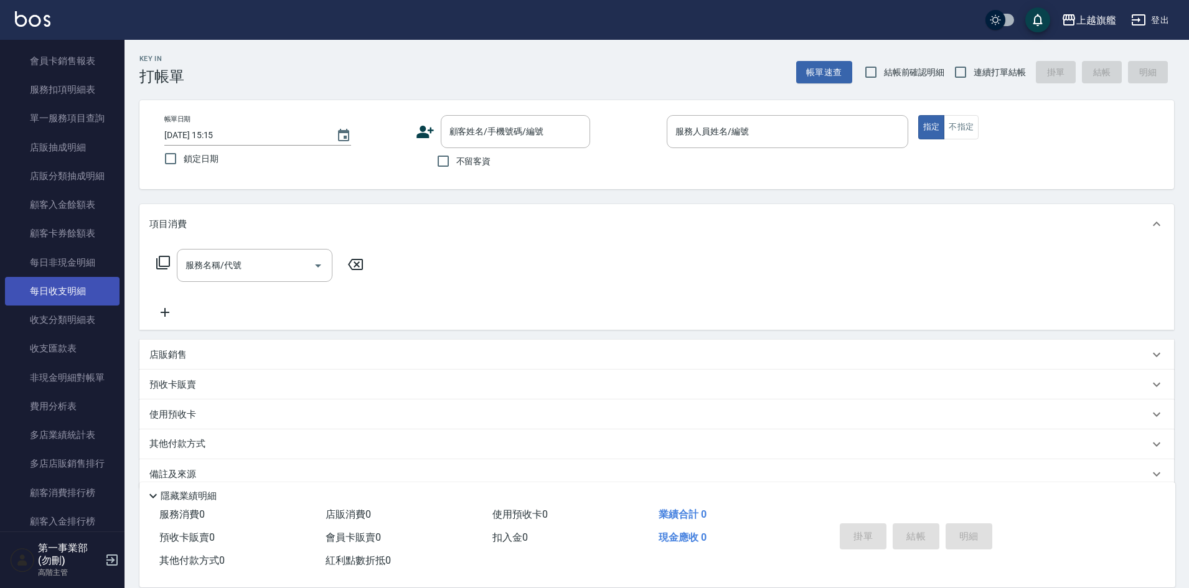
scroll to position [872, 0]
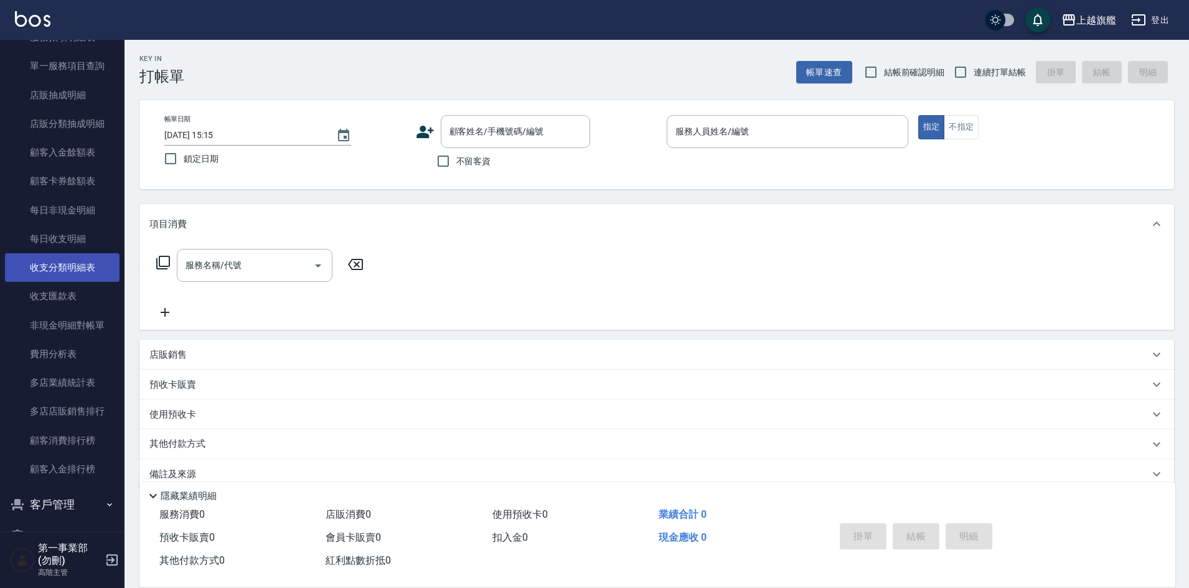
click at [73, 263] on link "收支分類明細表" at bounding box center [62, 267] width 115 height 29
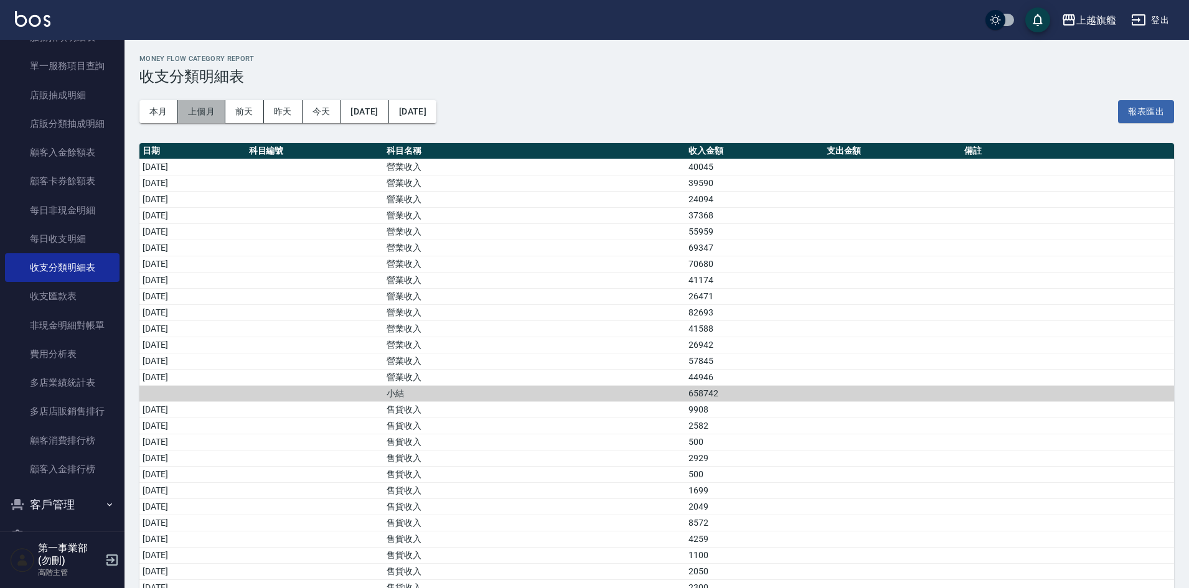
click at [204, 113] on button "上個月" at bounding box center [201, 111] width 47 height 23
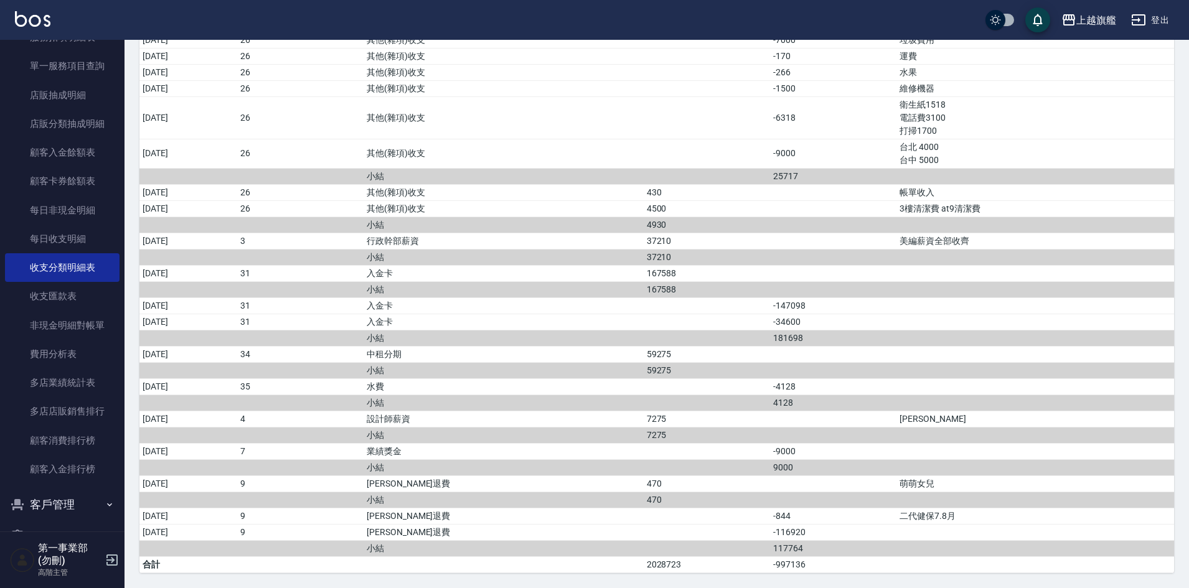
scroll to position [1472, 0]
